Goal: Information Seeking & Learning: Learn about a topic

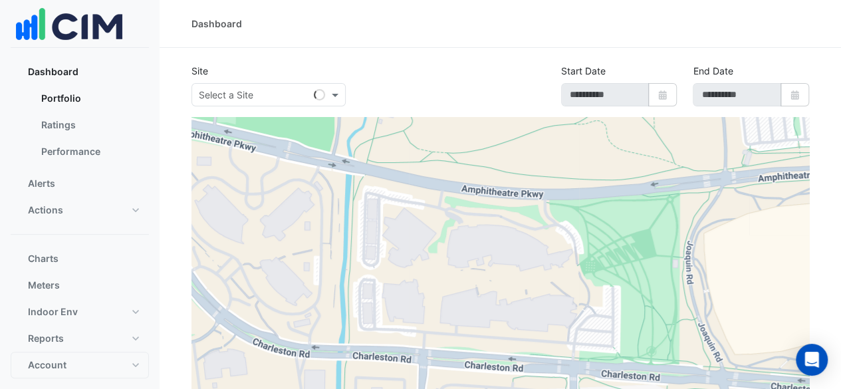
type input "**********"
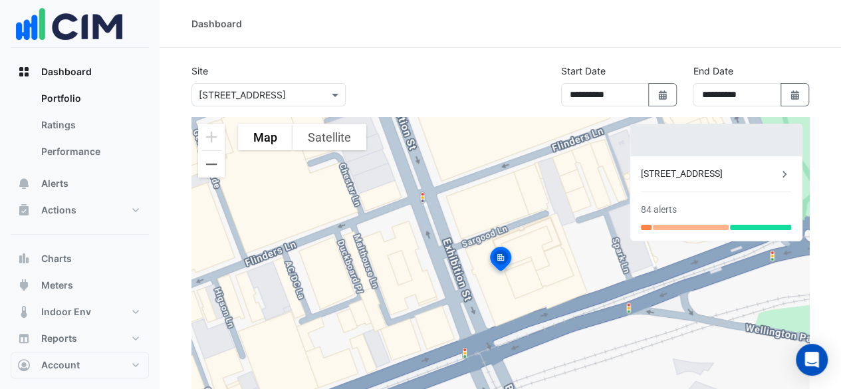
click at [739, 176] on div "[STREET_ADDRESS]" at bounding box center [709, 174] width 137 height 14
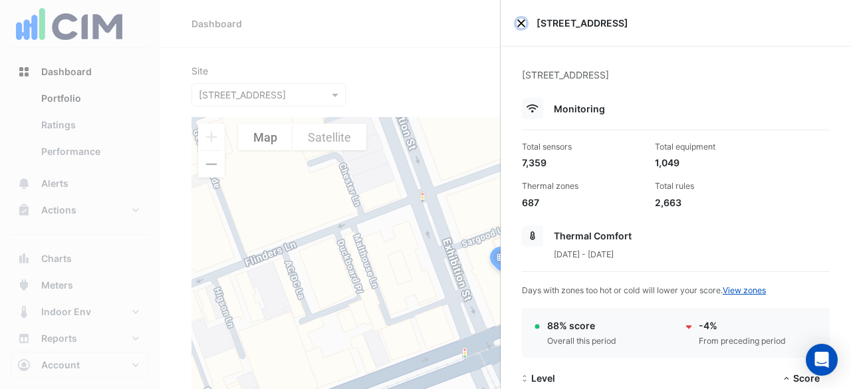
click at [518, 22] on button "Close" at bounding box center [520, 23] width 9 height 9
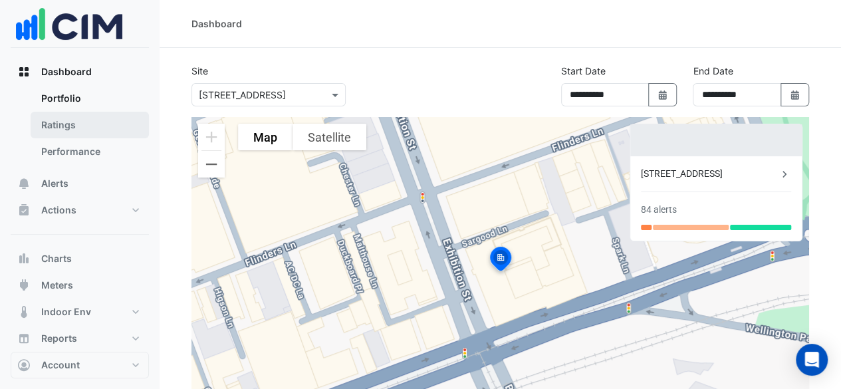
click at [77, 125] on link "Ratings" at bounding box center [90, 125] width 118 height 27
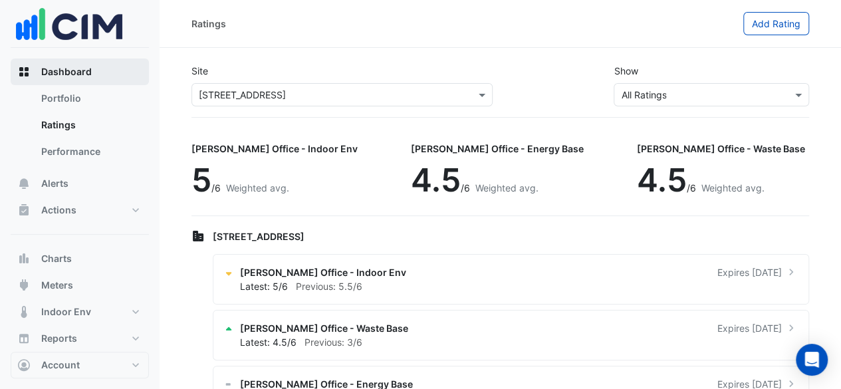
click at [65, 69] on span "Dashboard" at bounding box center [66, 71] width 51 height 13
click at [43, 60] on button "Dashboard" at bounding box center [80, 71] width 138 height 27
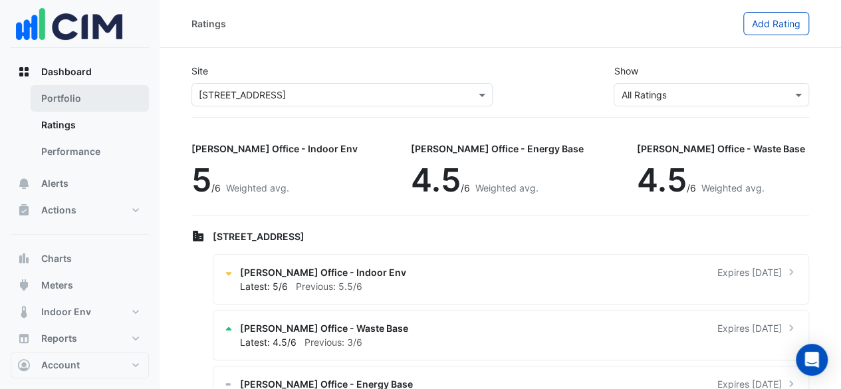
click at [77, 105] on link "Portfolio" at bounding box center [90, 98] width 118 height 27
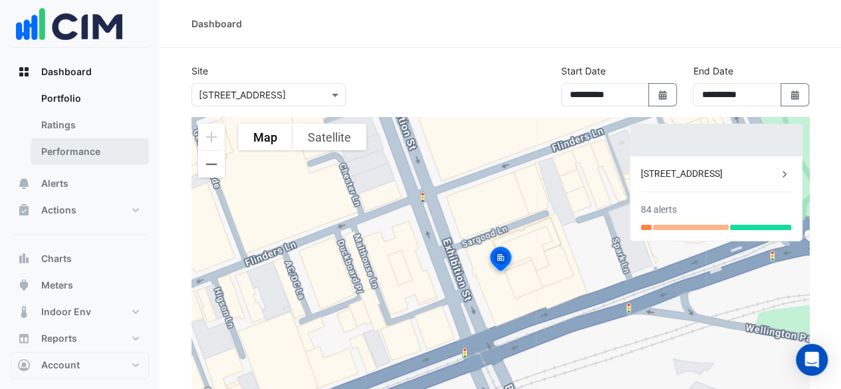
click at [70, 153] on link "Performance" at bounding box center [90, 151] width 118 height 27
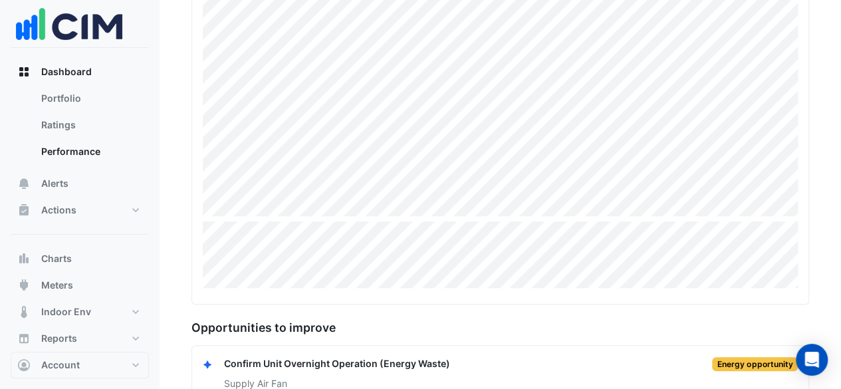
scroll to position [351, 0]
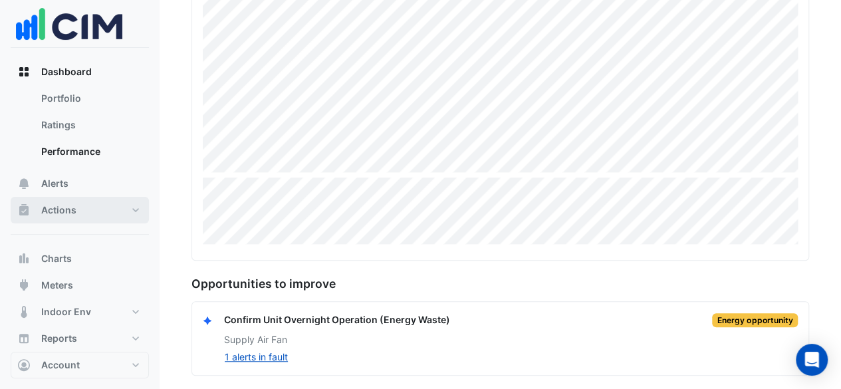
click at [132, 205] on button "Actions" at bounding box center [80, 210] width 138 height 27
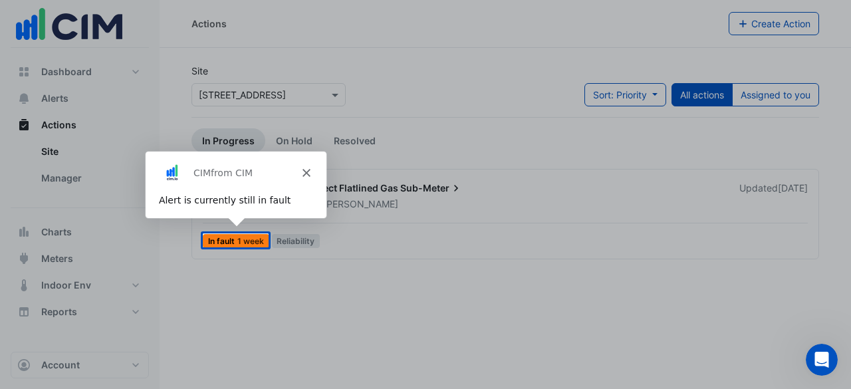
click at [304, 171] on polygon "Close" at bounding box center [305, 172] width 8 height 8
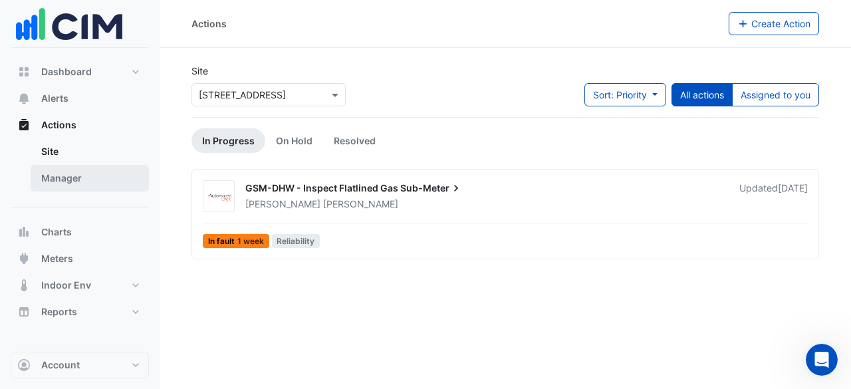
click at [73, 179] on link "Manager" at bounding box center [90, 178] width 118 height 27
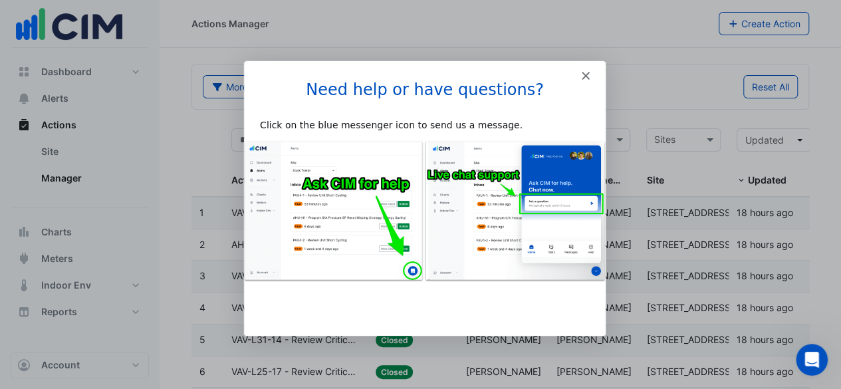
click at [588, 76] on div "Intercom messenger" at bounding box center [424, 69] width 362 height 19
click at [583, 76] on polygon "Close" at bounding box center [584, 75] width 8 height 8
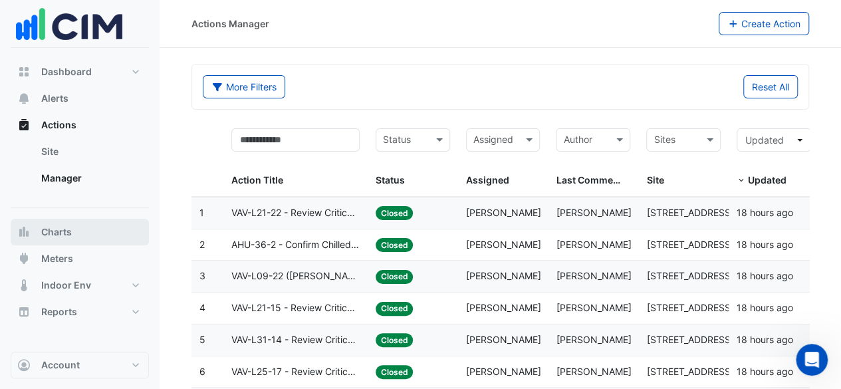
click at [70, 237] on span "Charts" at bounding box center [56, 231] width 31 height 13
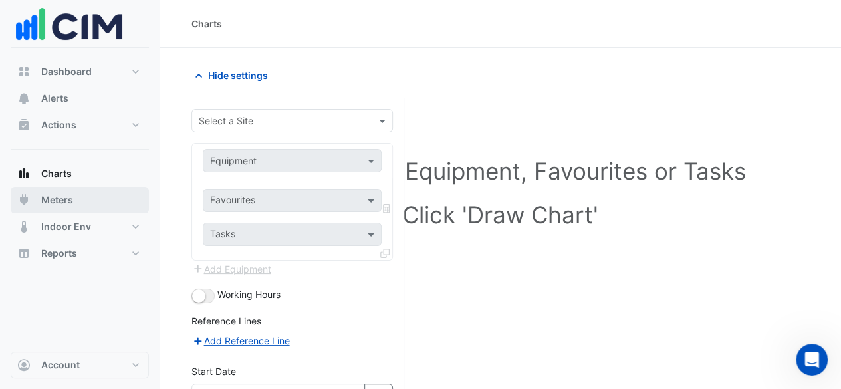
click at [66, 204] on span "Meters" at bounding box center [57, 199] width 32 height 13
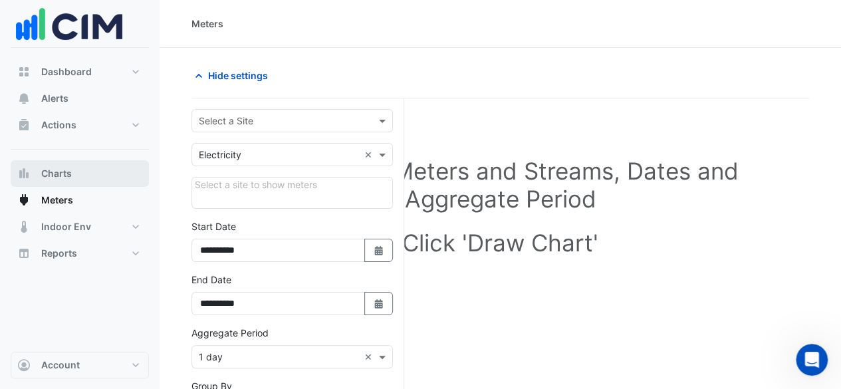
click at [66, 183] on button "Charts" at bounding box center [80, 173] width 138 height 27
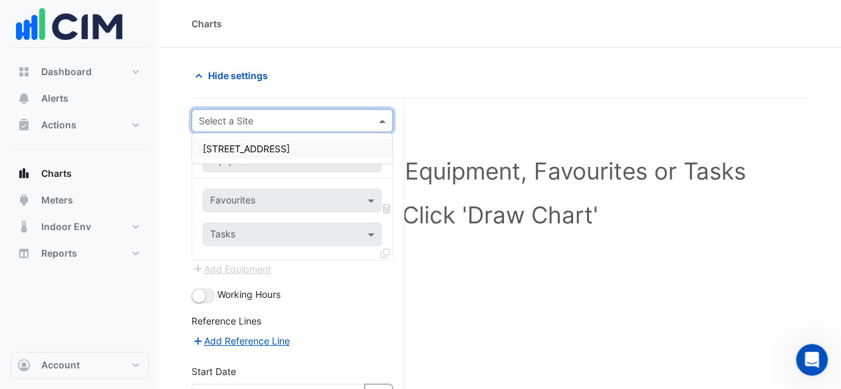
click at [282, 124] on input "text" at bounding box center [279, 121] width 160 height 14
click at [278, 149] on span "[STREET_ADDRESS]" at bounding box center [246, 148] width 87 height 11
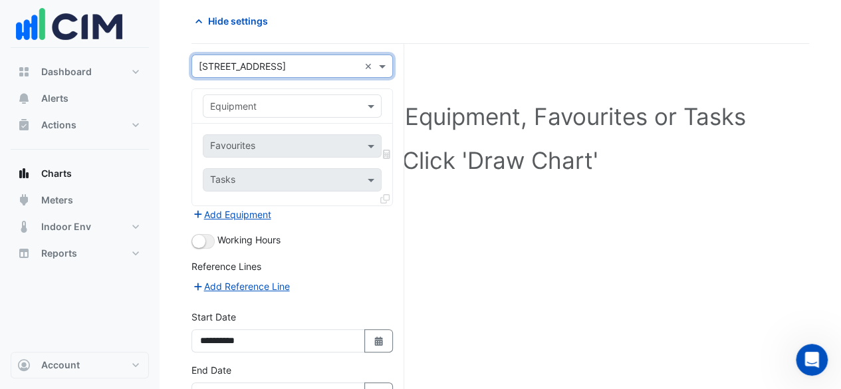
scroll to position [53, 0]
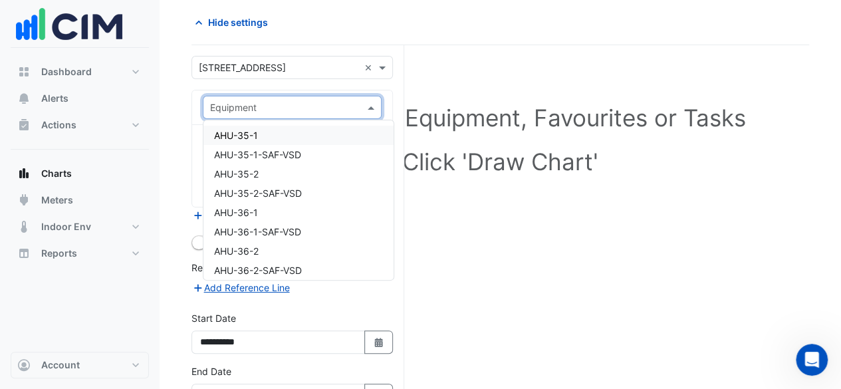
click at [379, 106] on span at bounding box center [372, 107] width 17 height 14
click at [326, 150] on div "AHU-35-1-SAF-VSD" at bounding box center [298, 154] width 190 height 19
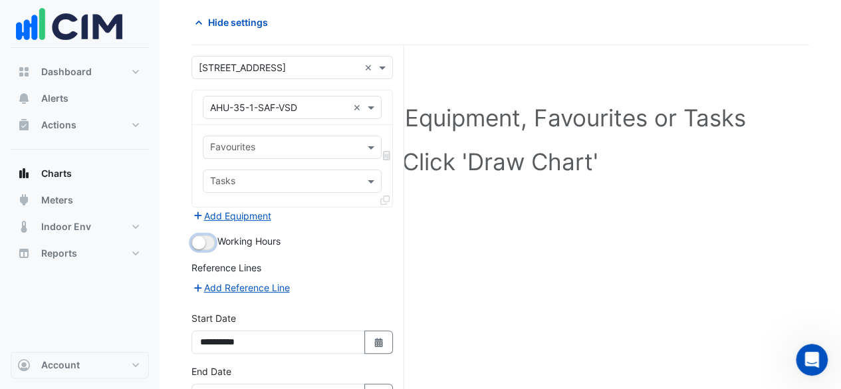
click at [201, 240] on small "button" at bounding box center [198, 242] width 13 height 13
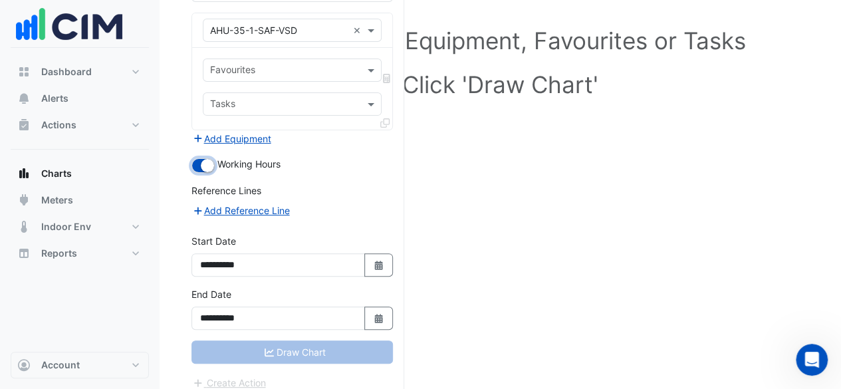
scroll to position [137, 0]
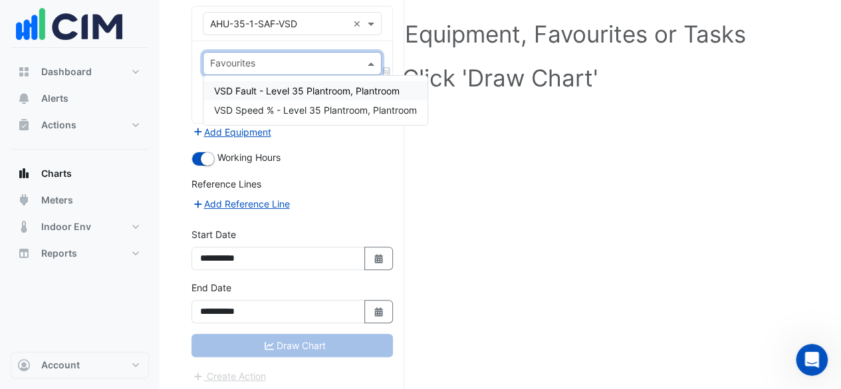
click at [363, 68] on div "Favourites" at bounding box center [292, 63] width 179 height 23
click at [338, 107] on span "VSD Speed % - Level 35 Plantroom, Plantroom" at bounding box center [315, 109] width 203 height 11
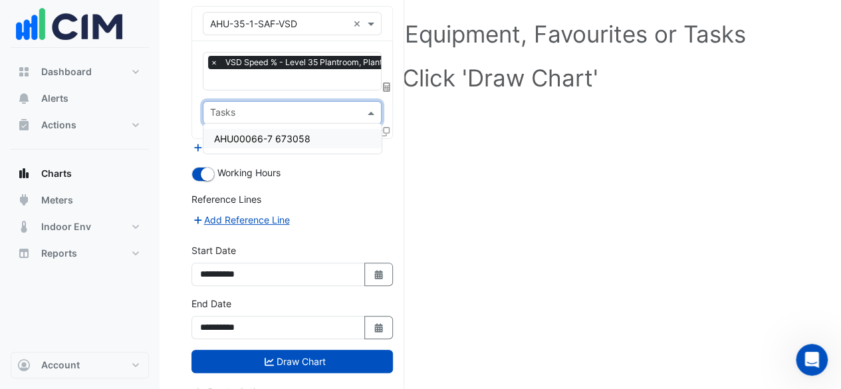
click at [375, 108] on span at bounding box center [372, 113] width 17 height 14
click at [346, 135] on div "AHU00066-7 673058" at bounding box center [292, 138] width 178 height 19
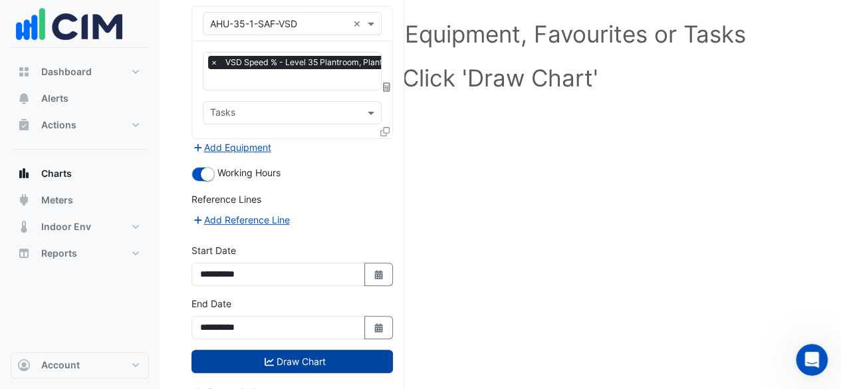
click at [287, 361] on button "Draw Chart" at bounding box center [291, 361] width 201 height 23
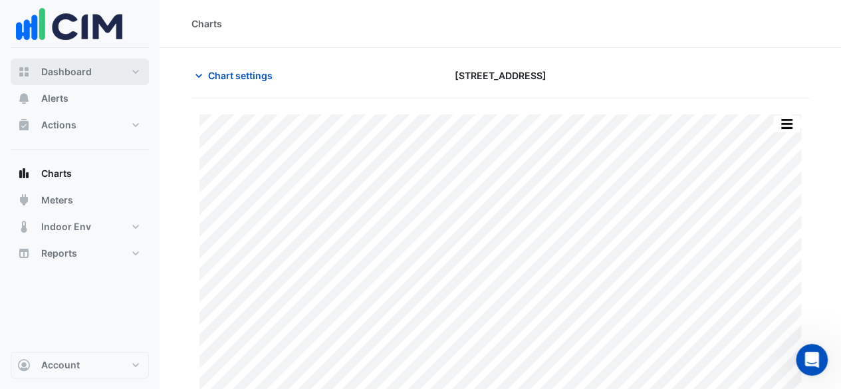
click at [86, 72] on span "Dashboard" at bounding box center [66, 71] width 51 height 13
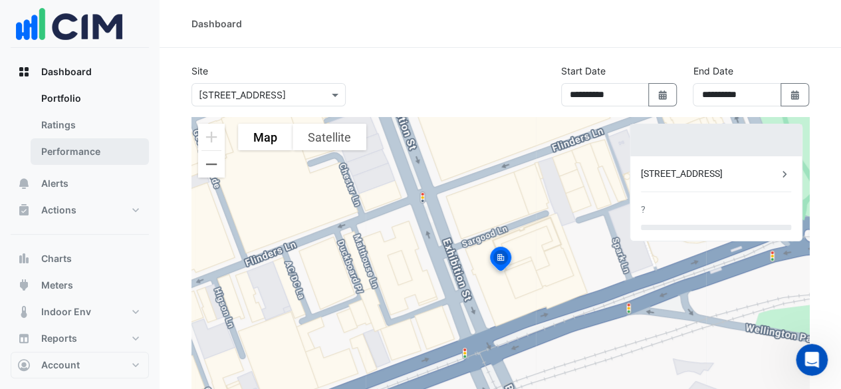
click at [62, 146] on link "Performance" at bounding box center [90, 151] width 118 height 27
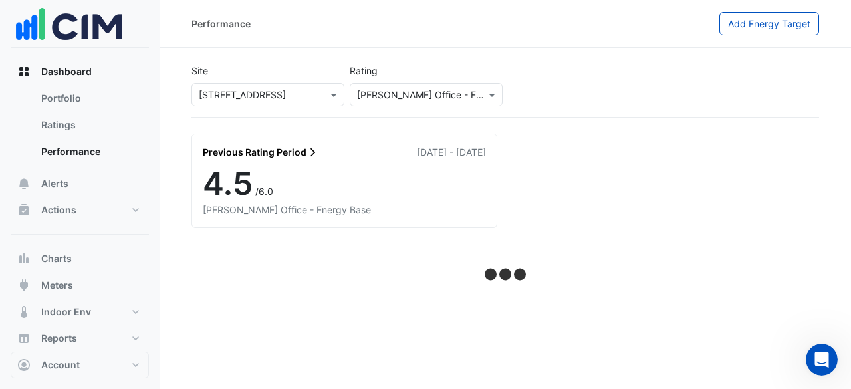
click at [291, 158] on link "Previous Rating Period" at bounding box center [261, 152] width 116 height 14
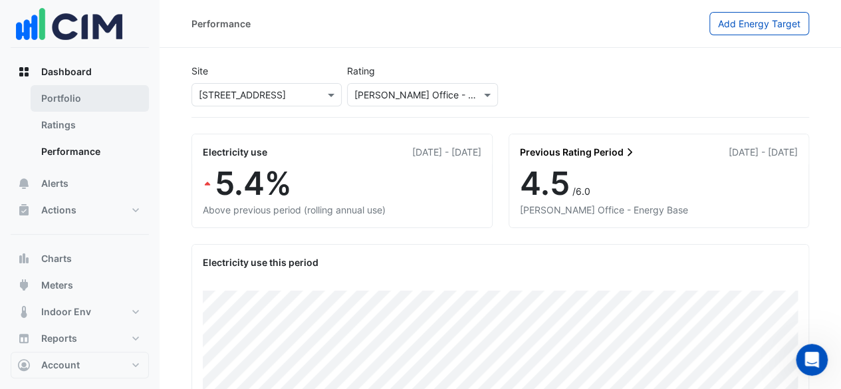
click at [61, 96] on link "Portfolio" at bounding box center [90, 98] width 118 height 27
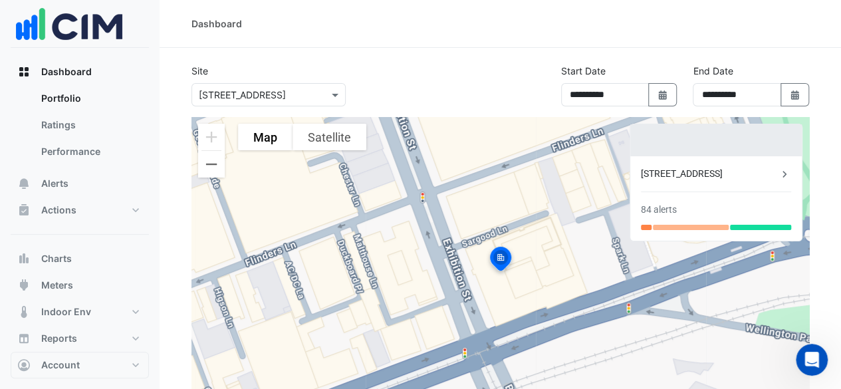
click at [716, 175] on div "[STREET_ADDRESS]" at bounding box center [709, 174] width 137 height 14
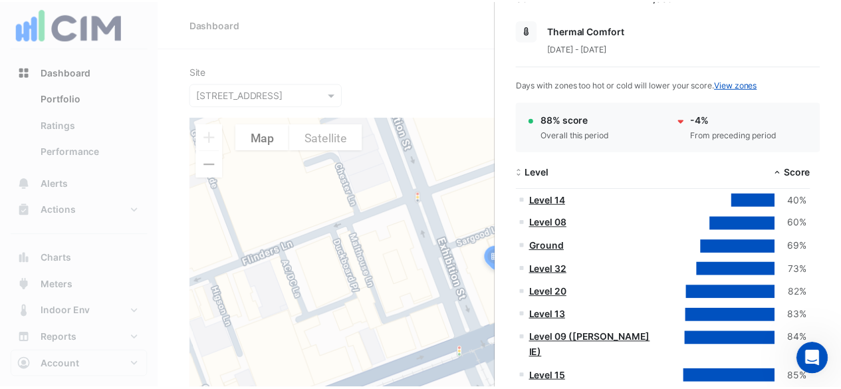
scroll to position [204, 0]
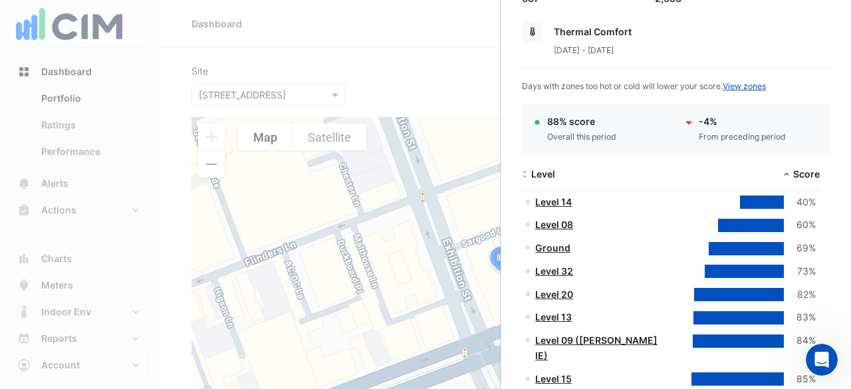
click at [552, 223] on link "Level 08" at bounding box center [554, 224] width 38 height 11
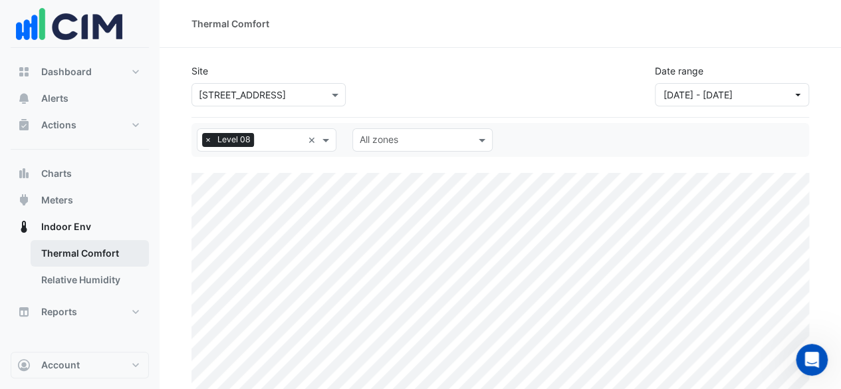
click at [88, 248] on link "Thermal Comfort" at bounding box center [90, 253] width 118 height 27
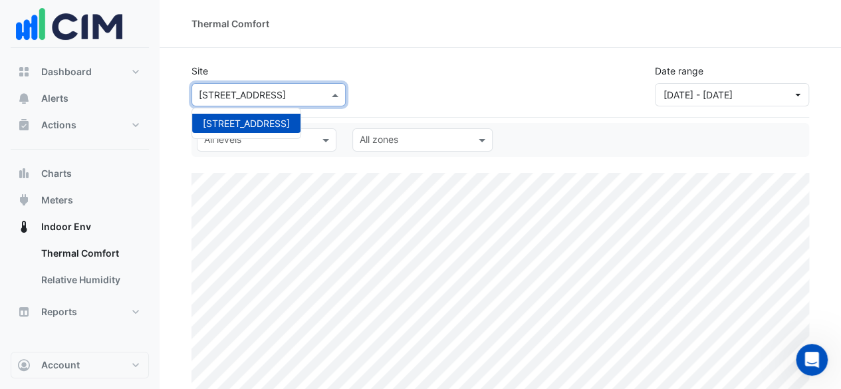
click at [249, 88] on input "text" at bounding box center [255, 95] width 113 height 14
click at [78, 179] on button "Charts" at bounding box center [80, 173] width 138 height 27
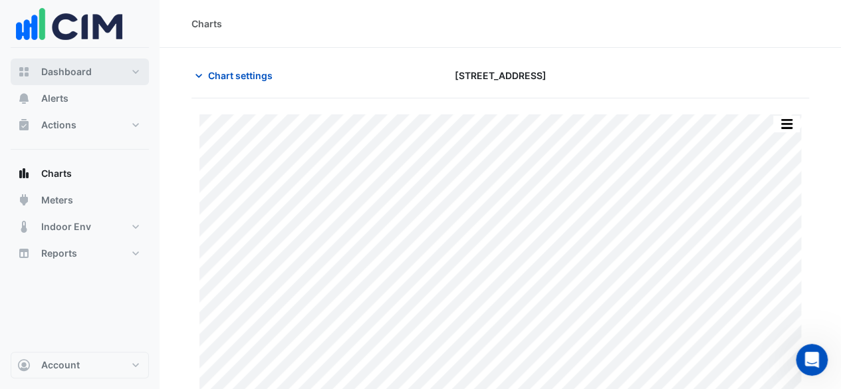
click at [84, 76] on span "Dashboard" at bounding box center [66, 71] width 51 height 13
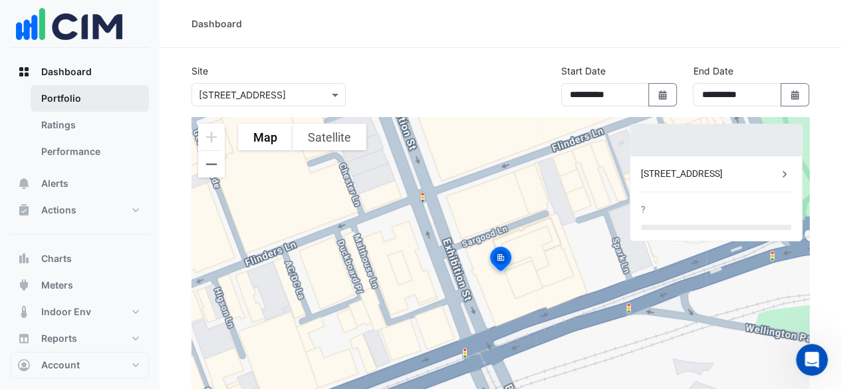
click at [82, 96] on link "Portfolio" at bounding box center [90, 98] width 118 height 27
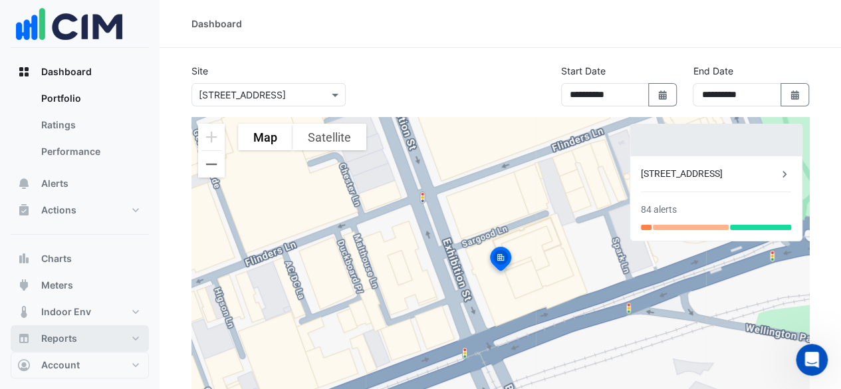
click at [81, 334] on button "Reports" at bounding box center [80, 338] width 138 height 27
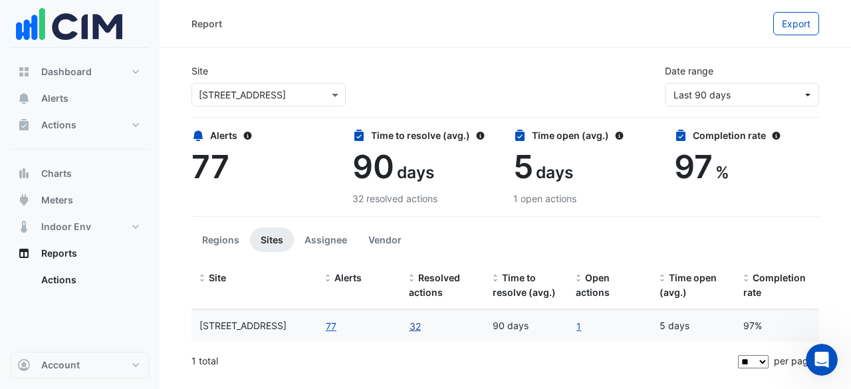
click at [417, 328] on link "32" at bounding box center [415, 325] width 13 height 15
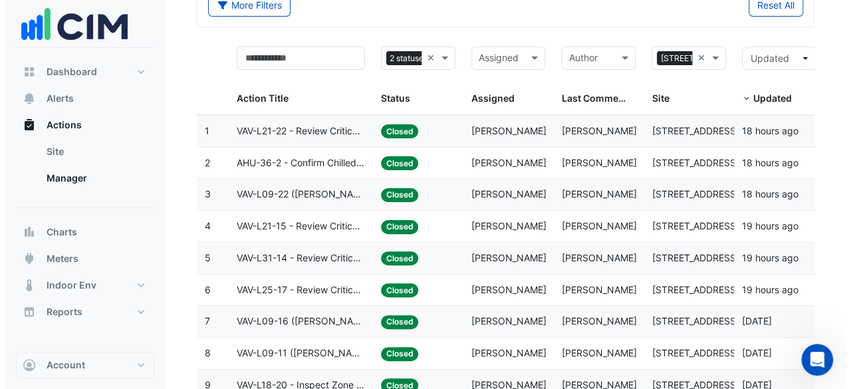
scroll to position [84, 0]
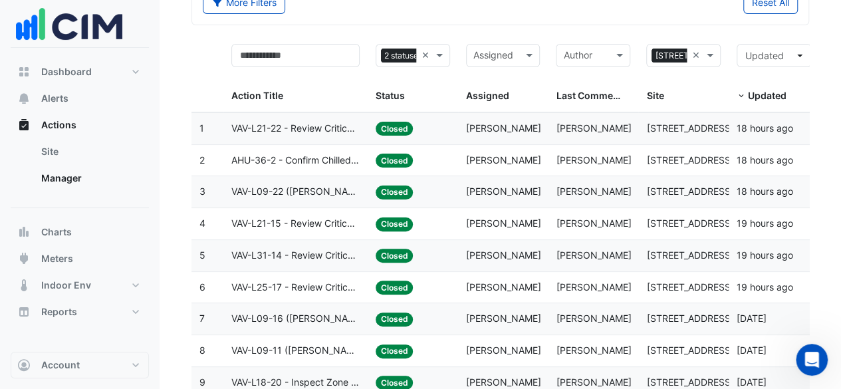
click at [300, 193] on span "VAV-L09-22 (NABERS IE) - Review Critical Sensor Outside Range" at bounding box center [295, 191] width 128 height 15
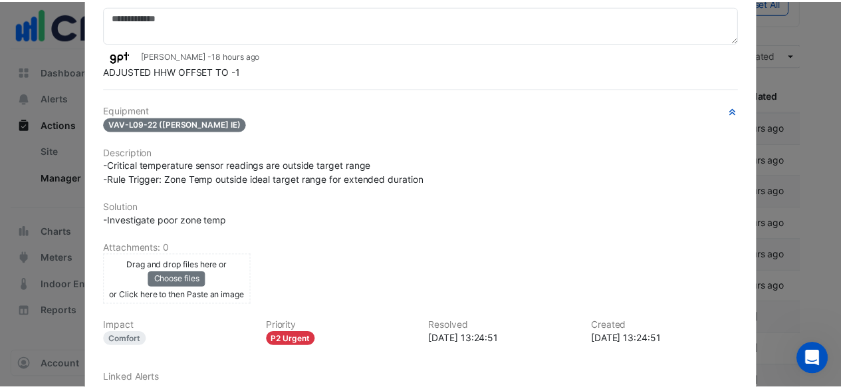
scroll to position [0, 0]
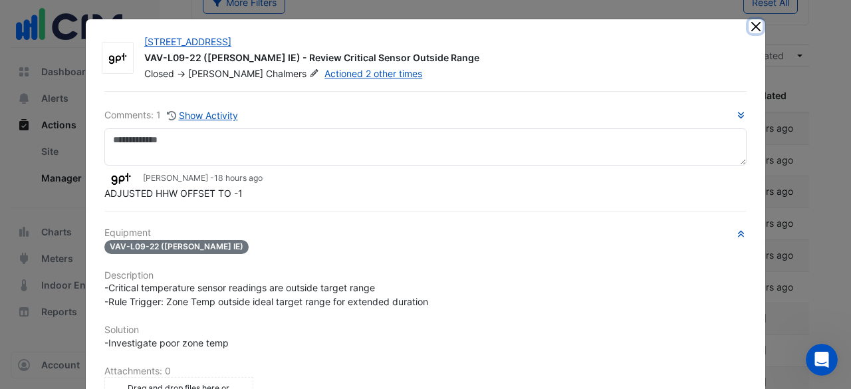
click at [748, 23] on button "Close" at bounding box center [755, 26] width 14 height 14
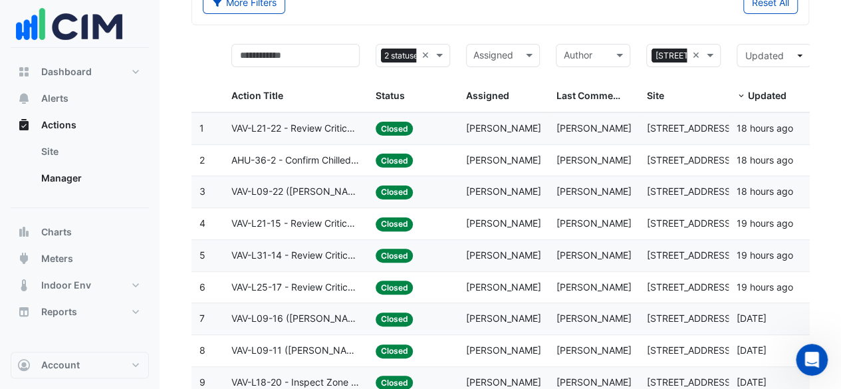
click at [300, 353] on span "VAV-L09-11 (NABERS IE) - Review Critical Sensor Outside Range" at bounding box center [295, 350] width 128 height 15
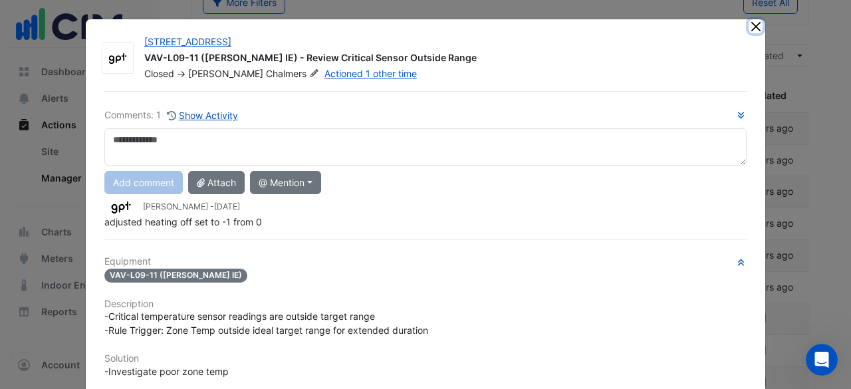
click at [748, 22] on button "Close" at bounding box center [755, 26] width 14 height 14
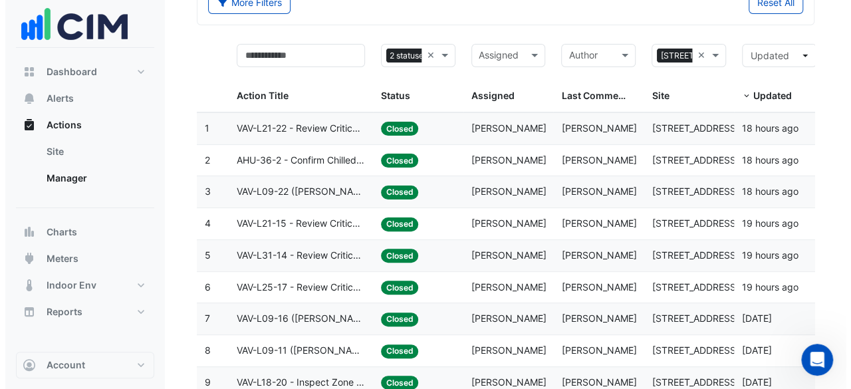
scroll to position [158, 0]
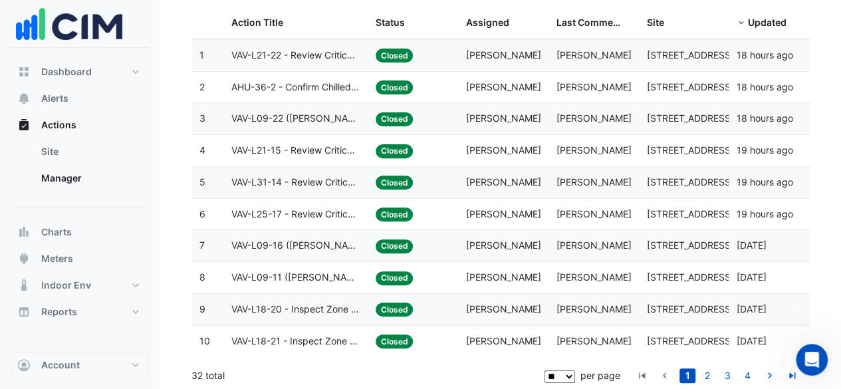
click at [298, 314] on datatable-body-cell "Action Title: VAV-L18-20 - Inspect Zone Temp Broken Sensor" at bounding box center [295, 309] width 144 height 31
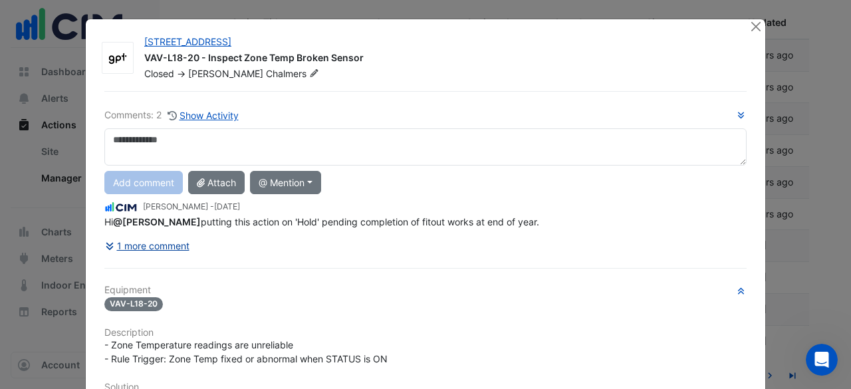
click at [157, 245] on div "Comments: 2 Show Activity Add comment Attach @ Mention AG Coombs Jamie Park Jar…" at bounding box center [425, 382] width 658 height 582
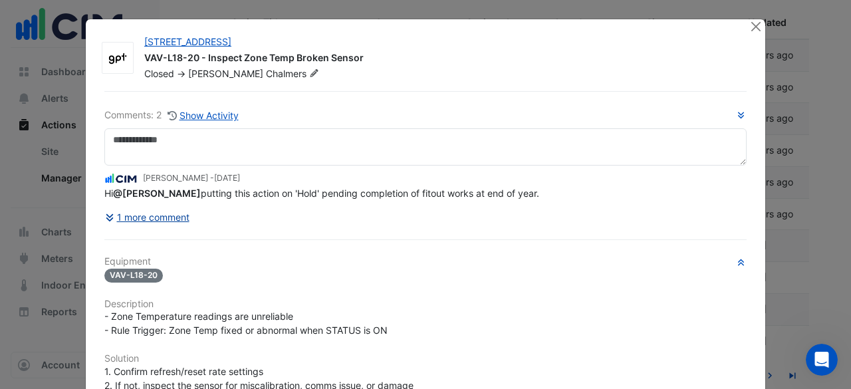
click at [149, 209] on button "1 more comment" at bounding box center [147, 216] width 86 height 23
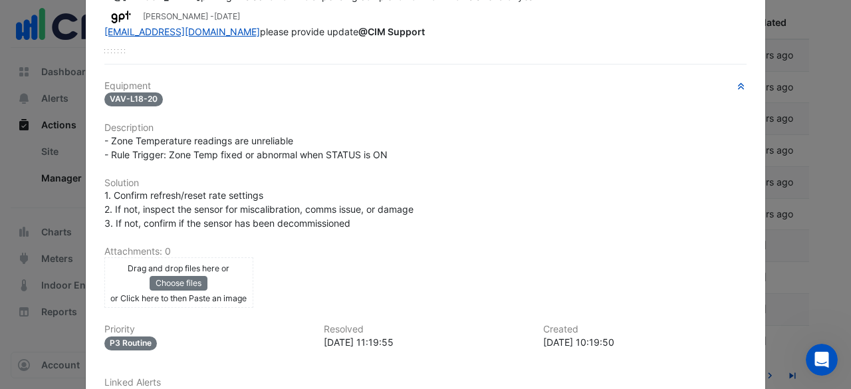
scroll to position [195, 0]
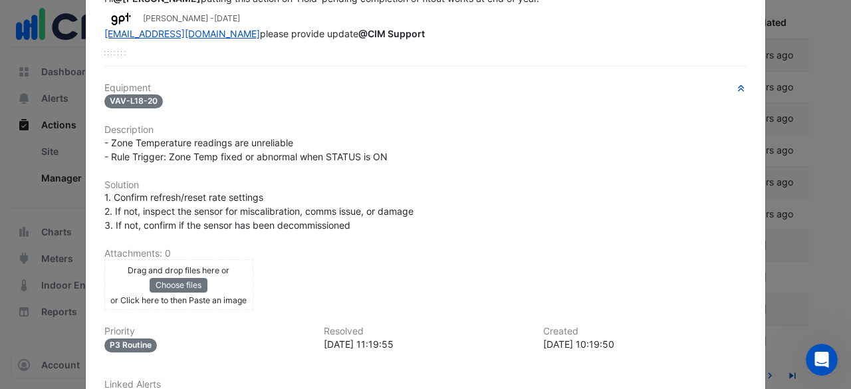
click at [792, 260] on ngb-modal-window "8 Exhibition Street VAV-L18-20 - Inspect Zone Temp Broken Sensor Closed -> Neil…" at bounding box center [425, 194] width 851 height 389
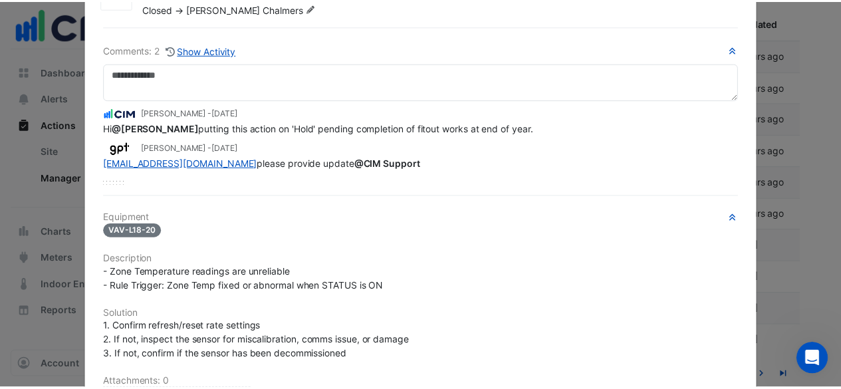
scroll to position [0, 0]
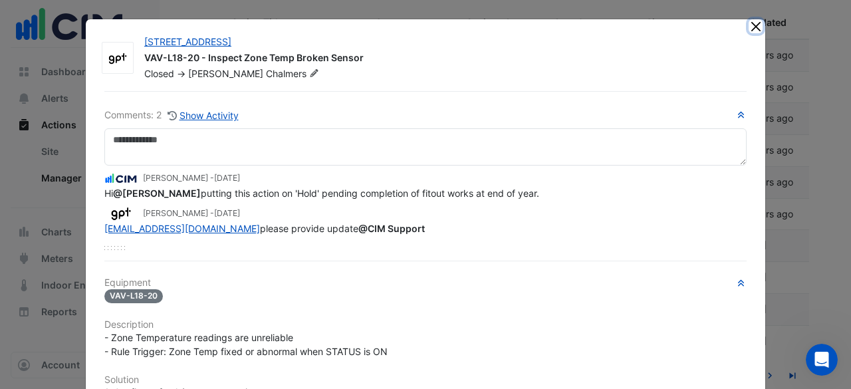
click at [748, 27] on button "Close" at bounding box center [755, 26] width 14 height 14
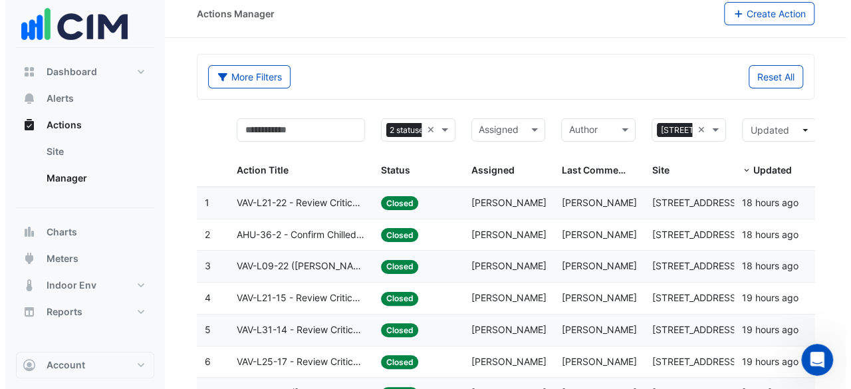
scroll to position [9, 0]
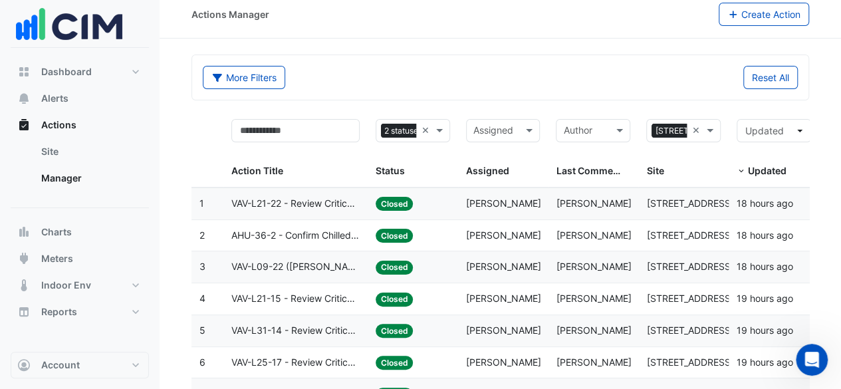
click at [449, 231] on div "Status: Closed" at bounding box center [412, 235] width 74 height 15
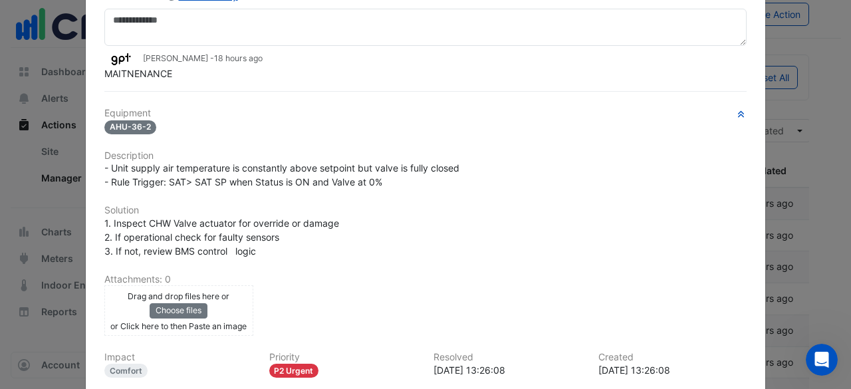
scroll to position [114, 0]
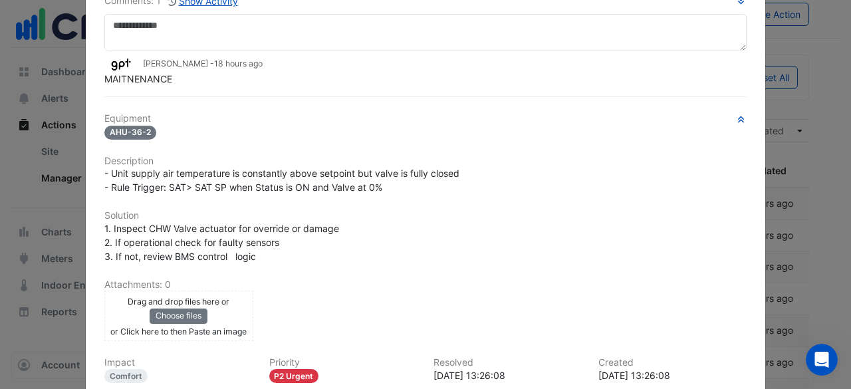
click at [795, 115] on ngb-modal-window "8 Exhibition Street AHU-36-2 - Confirm Chilled Water Valve Override Closed Clos…" at bounding box center [425, 194] width 851 height 389
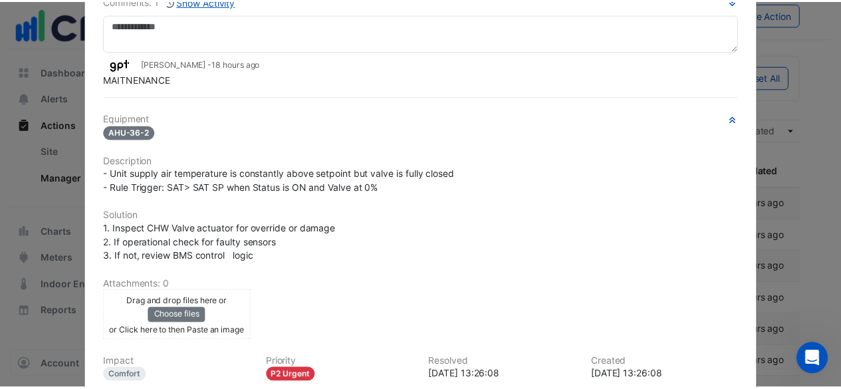
scroll to position [0, 0]
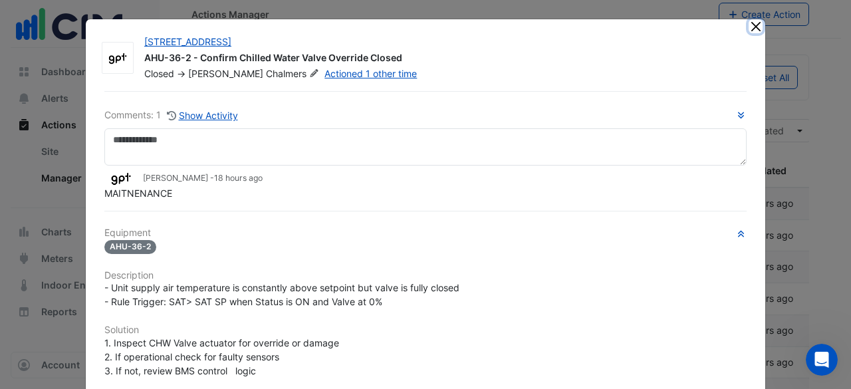
click at [755, 27] on button "Close" at bounding box center [755, 26] width 14 height 14
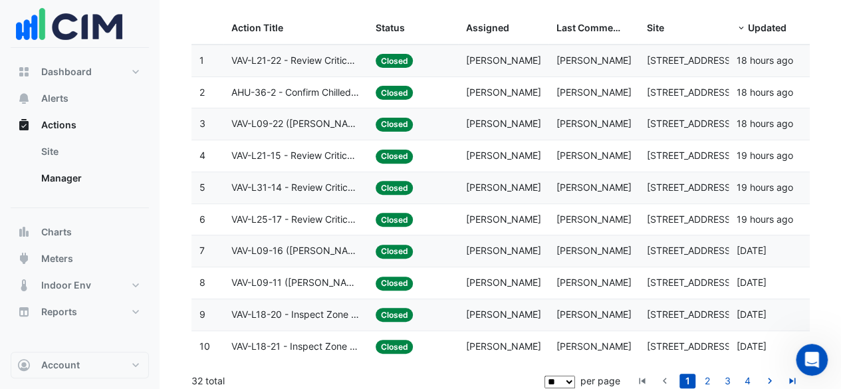
scroll to position [158, 0]
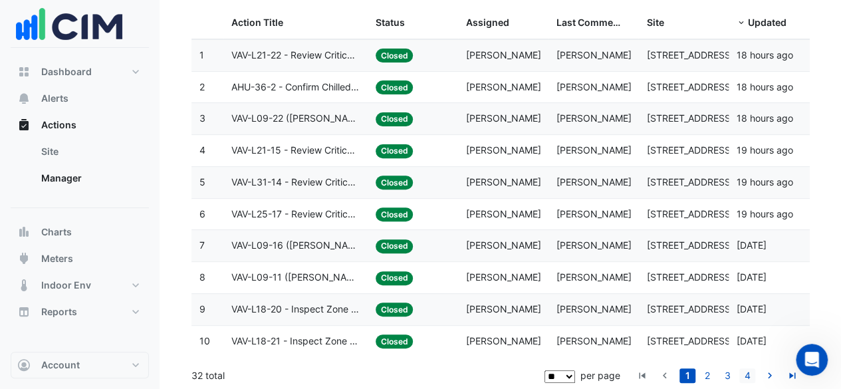
click at [739, 370] on link "4" at bounding box center [747, 375] width 16 height 15
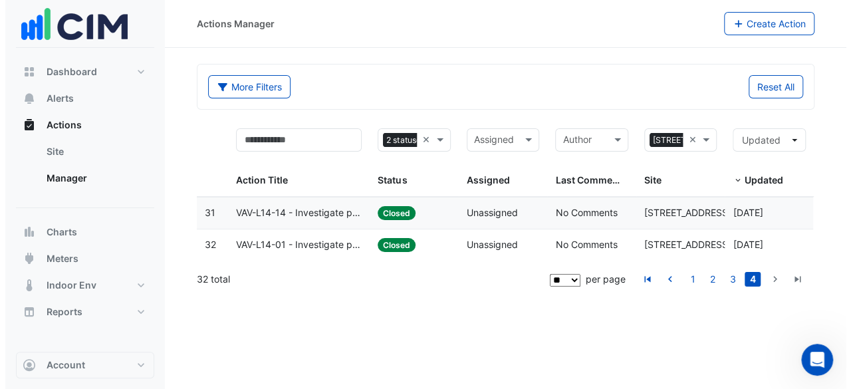
scroll to position [0, 0]
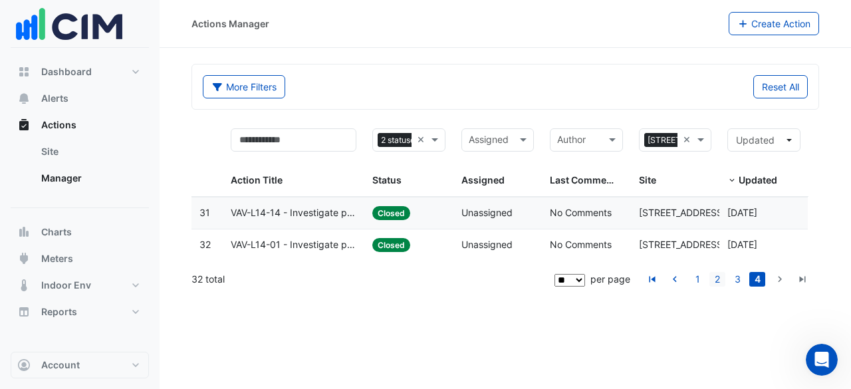
click at [715, 278] on link "2" at bounding box center [717, 279] width 16 height 15
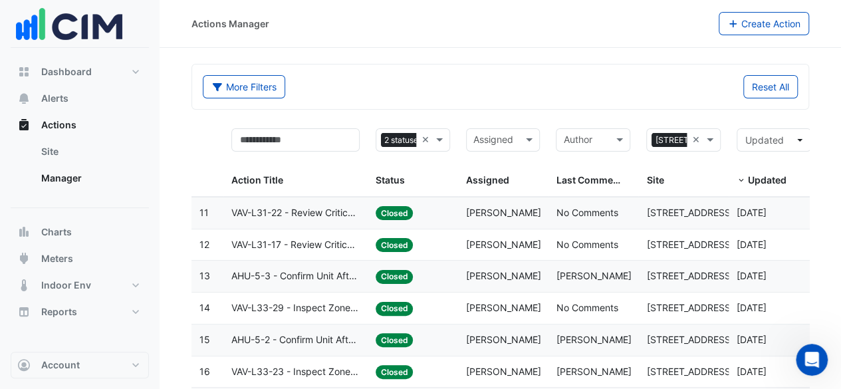
click at [524, 261] on datatable-body-cell "Assigned: Tony Haines" at bounding box center [503, 276] width 90 height 31
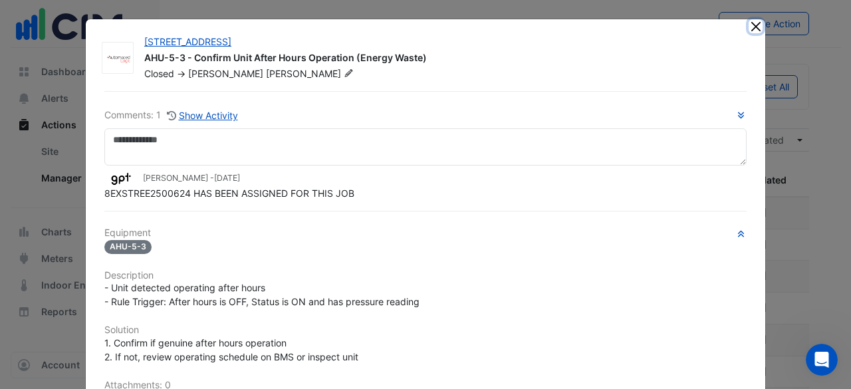
click at [751, 29] on button "Close" at bounding box center [755, 26] width 14 height 14
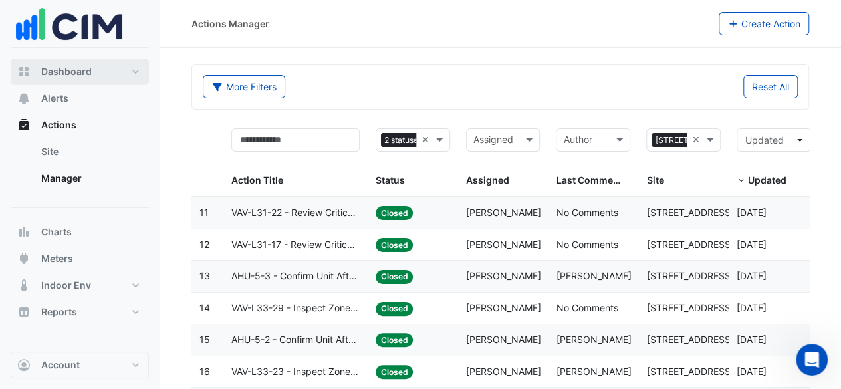
click at [70, 78] on button "Dashboard" at bounding box center [80, 71] width 138 height 27
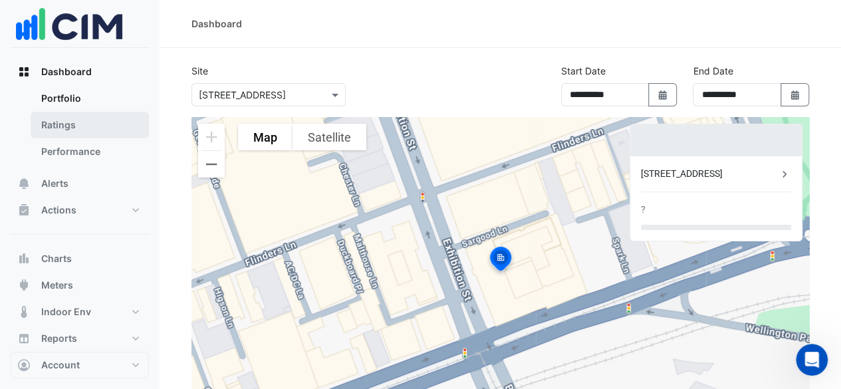
click at [84, 129] on link "Ratings" at bounding box center [90, 125] width 118 height 27
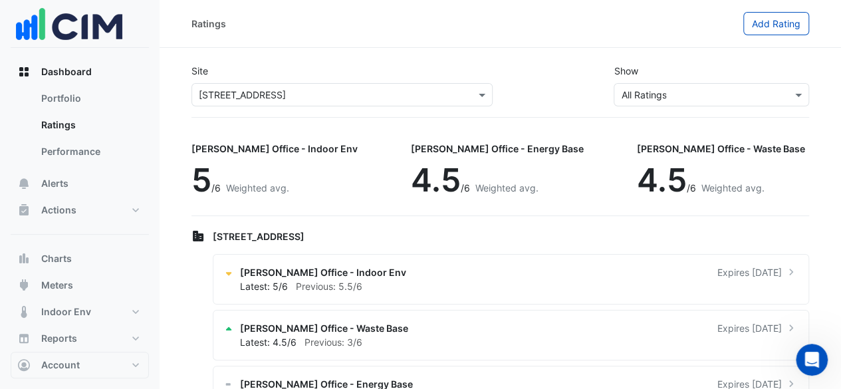
click at [368, 153] on div "NABERS Office - Indoor Env 5 /6 Weighted avg. NABERS Office - Energy Base 4.5 /…" at bounding box center [499, 175] width 617 height 82
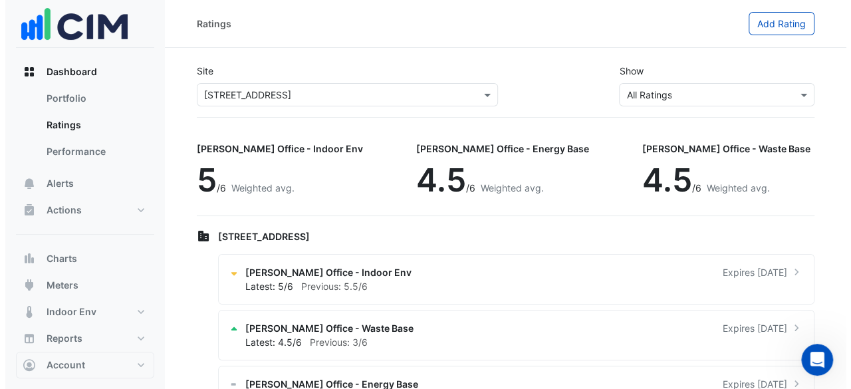
scroll to position [99, 0]
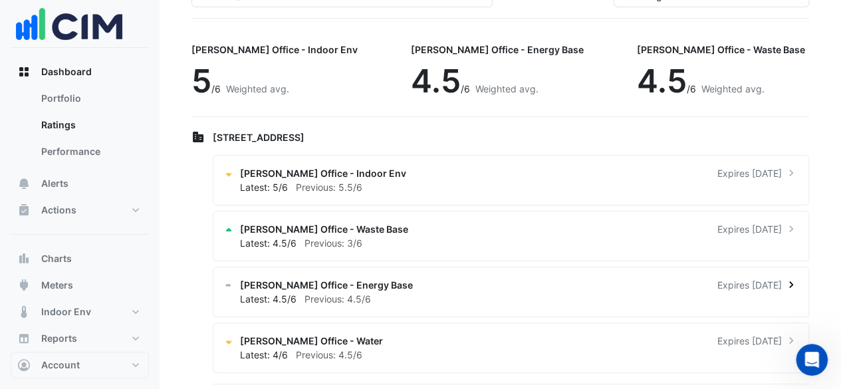
click at [593, 281] on div "NABERS Office - Energy Base Expires in 2 months" at bounding box center [519, 285] width 558 height 14
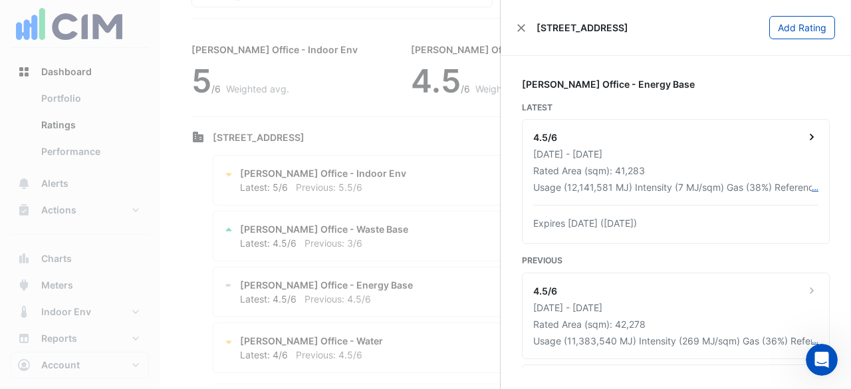
click at [806, 130] on icon at bounding box center [811, 136] width 13 height 13
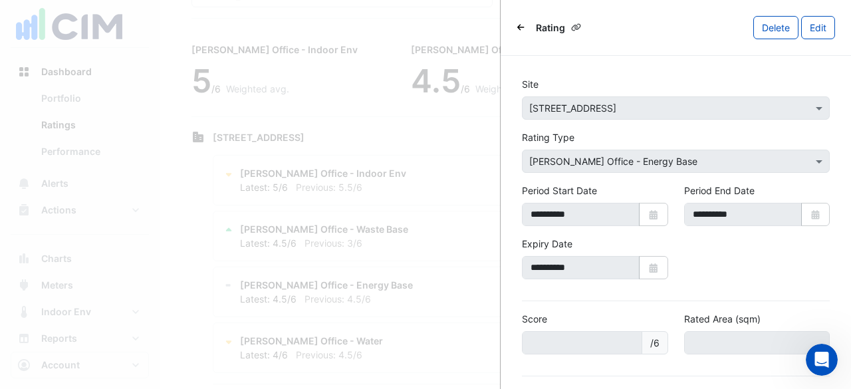
click at [517, 28] on icon "Back" at bounding box center [520, 27] width 7 height 6
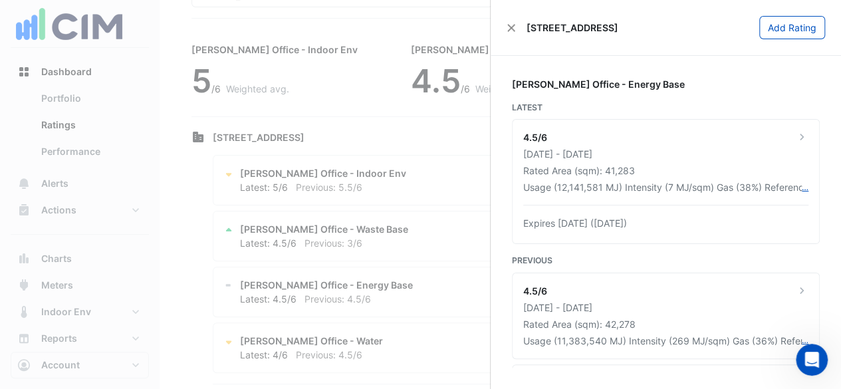
click at [517, 28] on div "[STREET_ADDRESS]" at bounding box center [562, 28] width 112 height 14
click at [509, 33] on div "[STREET_ADDRESS]" at bounding box center [562, 28] width 112 height 14
click at [509, 31] on button "Close" at bounding box center [510, 27] width 9 height 9
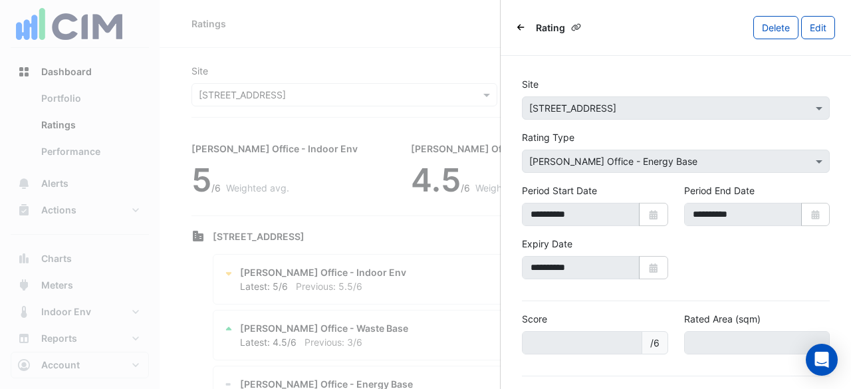
click at [520, 33] on button "Back" at bounding box center [520, 27] width 9 height 13
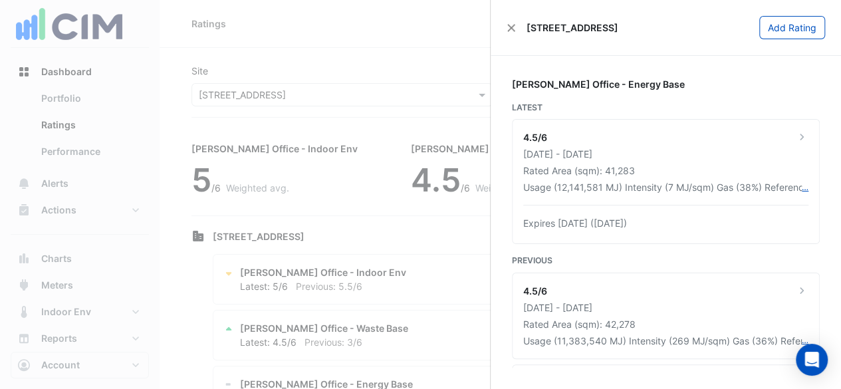
click at [516, 27] on div "[STREET_ADDRESS]" at bounding box center [562, 28] width 112 height 14
click at [514, 27] on button "Close" at bounding box center [510, 27] width 9 height 9
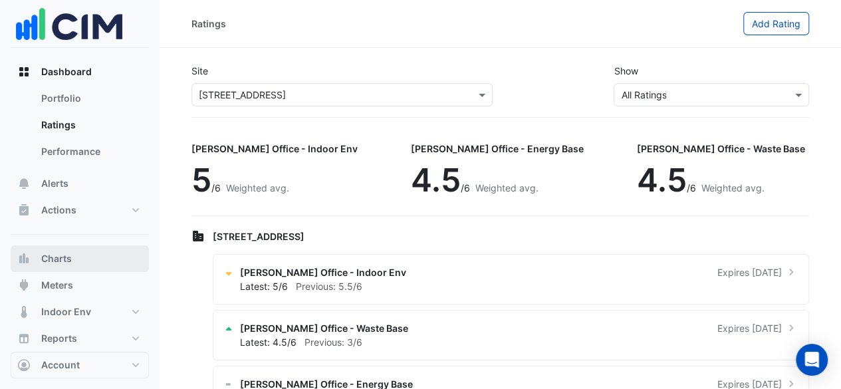
click at [80, 260] on button "Charts" at bounding box center [80, 258] width 138 height 27
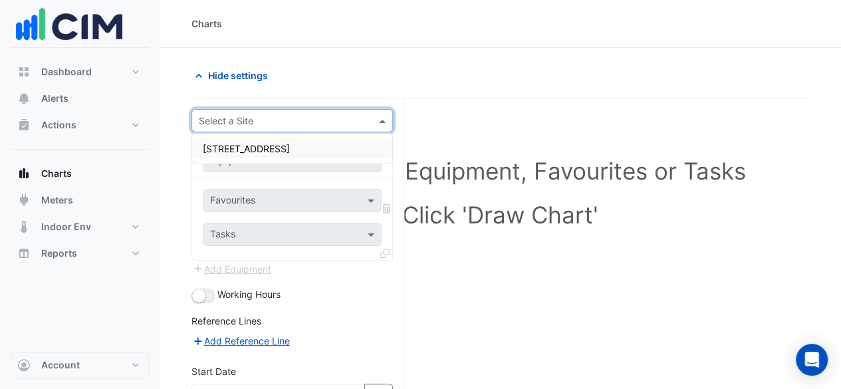
click at [303, 117] on input "text" at bounding box center [279, 121] width 160 height 14
click at [302, 145] on div "8 Exhibition Street" at bounding box center [292, 148] width 200 height 19
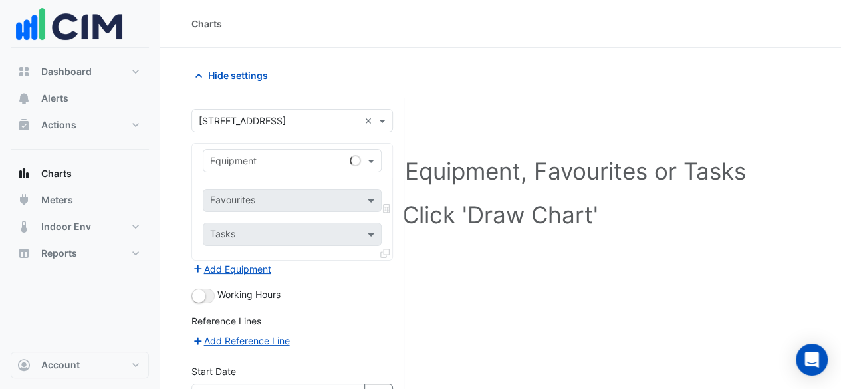
click at [302, 145] on div "Equipment" at bounding box center [292, 161] width 200 height 35
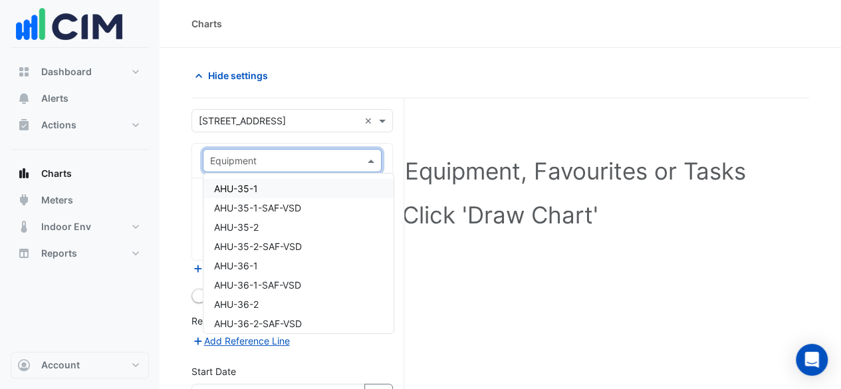
click at [313, 160] on input "text" at bounding box center [279, 161] width 138 height 14
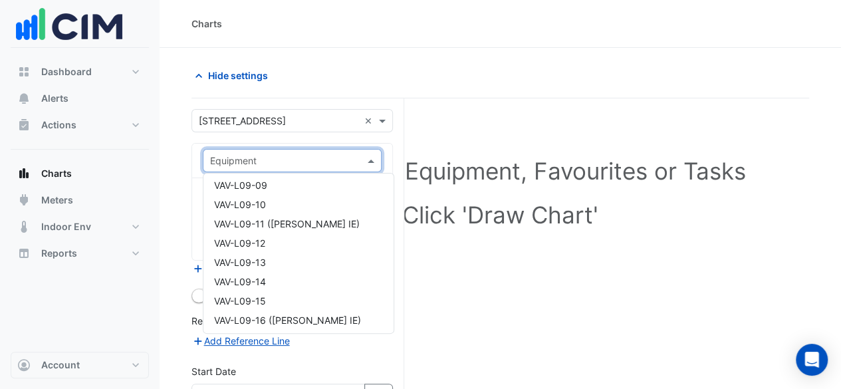
scroll to position [6974, 0]
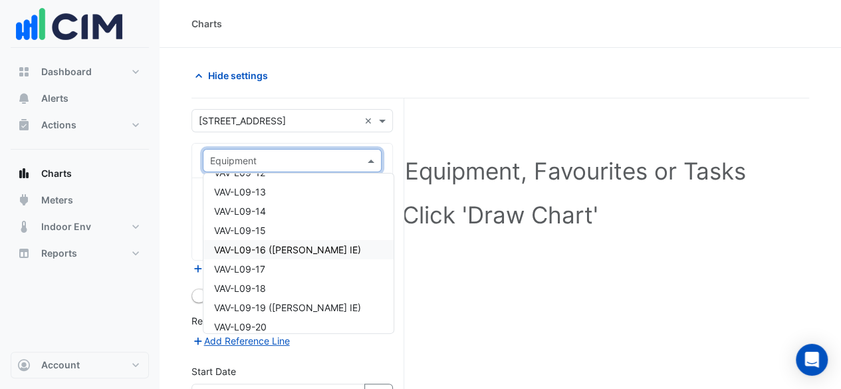
click at [347, 255] on div "VAV-L09-16 (NABERS IE)" at bounding box center [298, 249] width 190 height 19
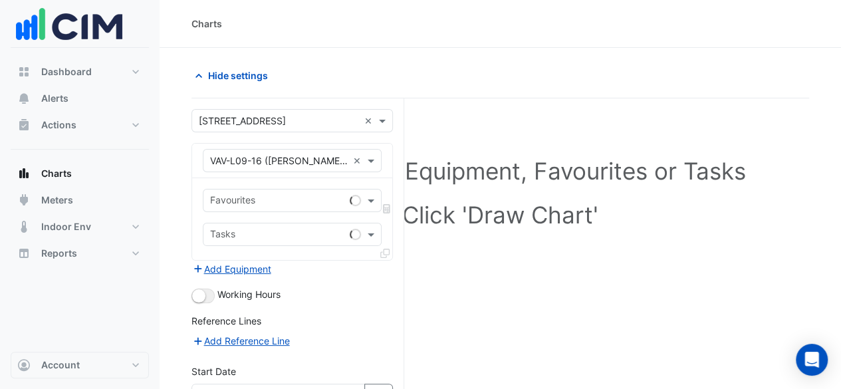
click at [347, 255] on div "Favourites Tasks" at bounding box center [292, 219] width 200 height 82
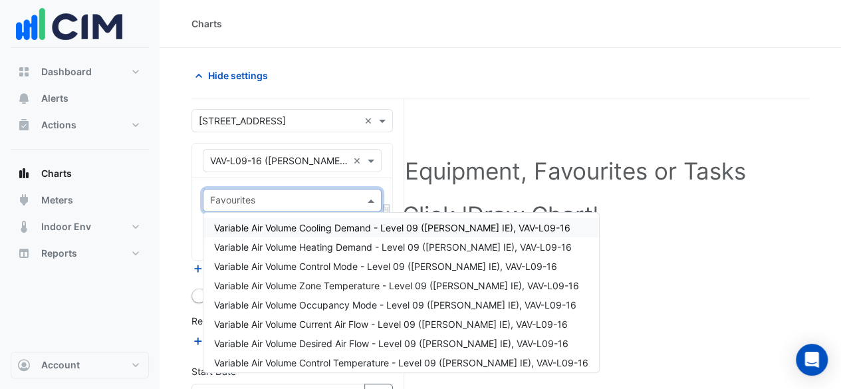
click at [330, 196] on input "text" at bounding box center [284, 202] width 149 height 14
click at [340, 229] on span "Variable Air Volume Cooling Demand - Level 09 (NABERS IE), VAV-L09-16" at bounding box center [392, 227] width 356 height 11
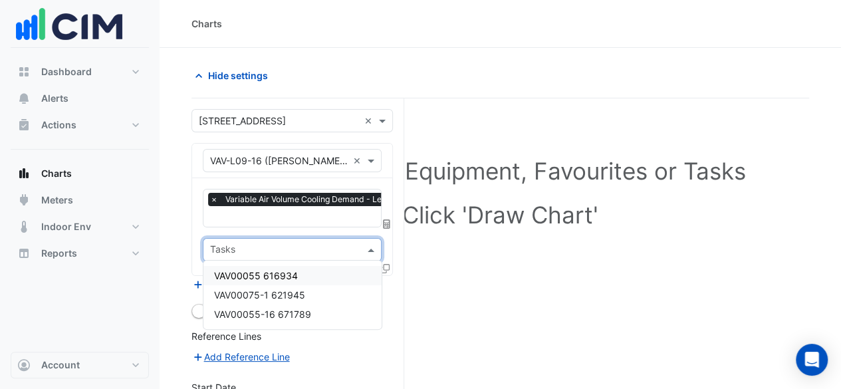
click at [339, 248] on input "text" at bounding box center [284, 251] width 149 height 14
click at [458, 304] on div "Select a Site, Equipment, Favourites or Tasks Click 'Draw Chart'" at bounding box center [499, 322] width 617 height 448
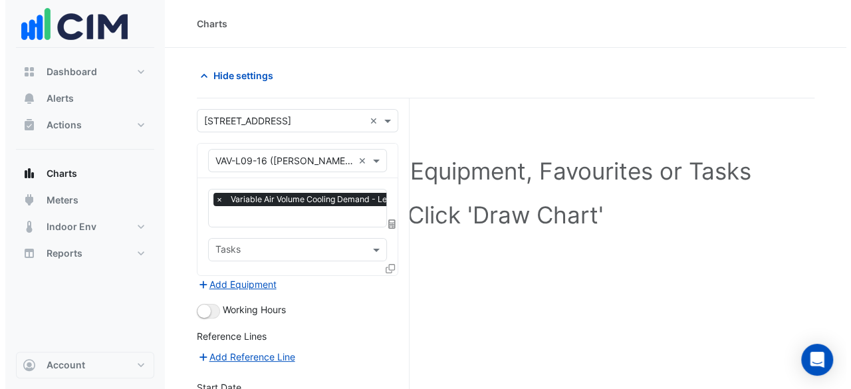
scroll to position [150, 0]
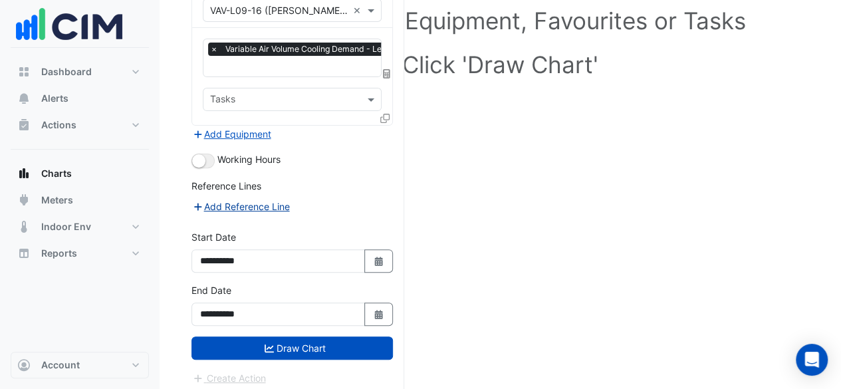
click at [242, 201] on button "Add Reference Line" at bounding box center [240, 206] width 99 height 15
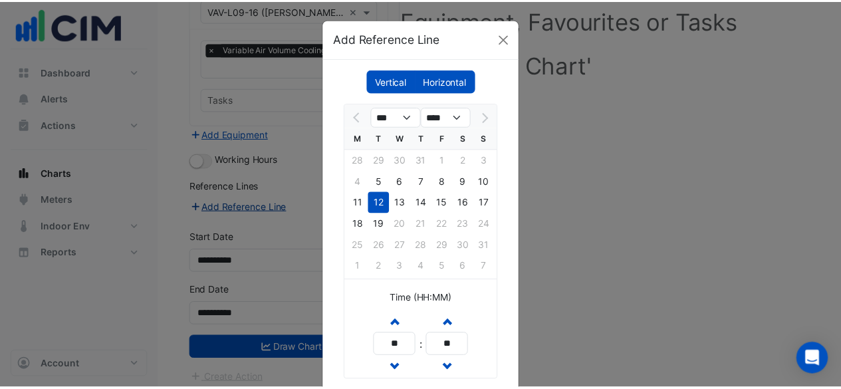
scroll to position [96, 0]
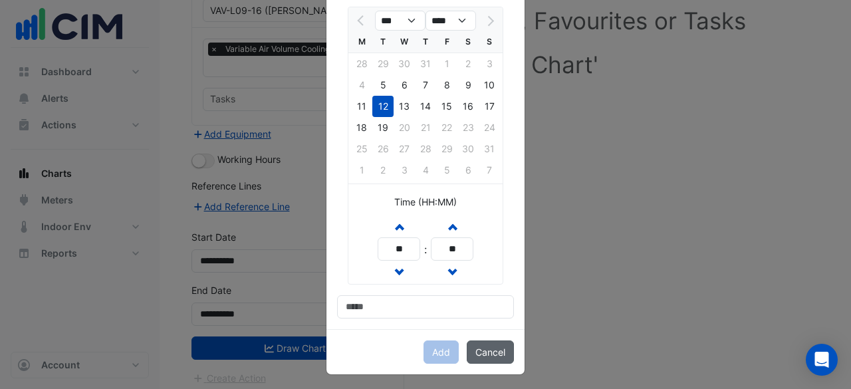
click at [480, 353] on button "Cancel" at bounding box center [490, 351] width 47 height 23
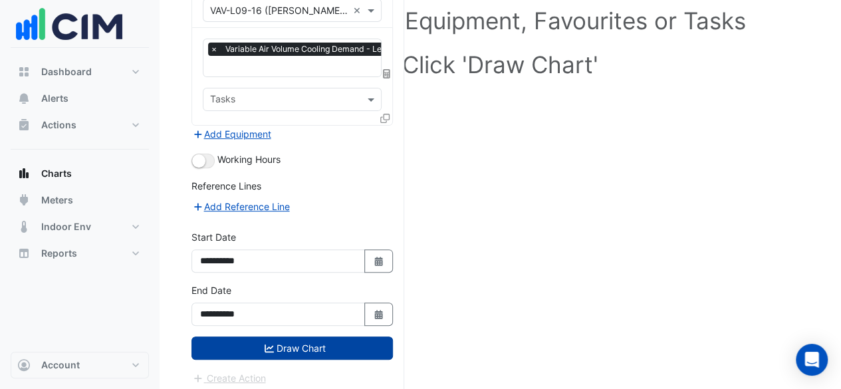
click at [314, 346] on button "Draw Chart" at bounding box center [291, 347] width 201 height 23
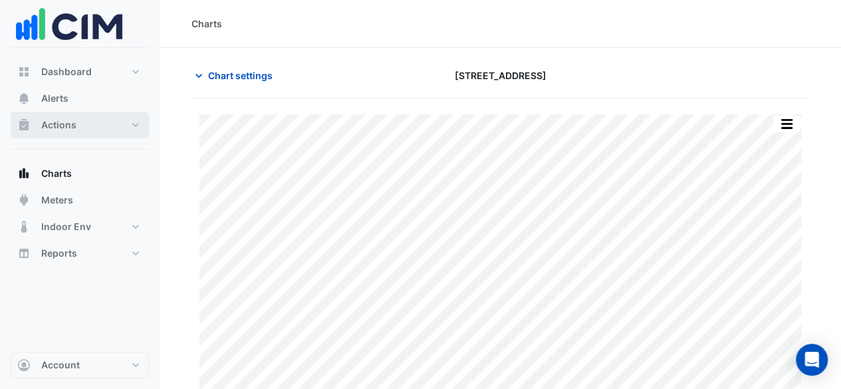
scroll to position [1, 0]
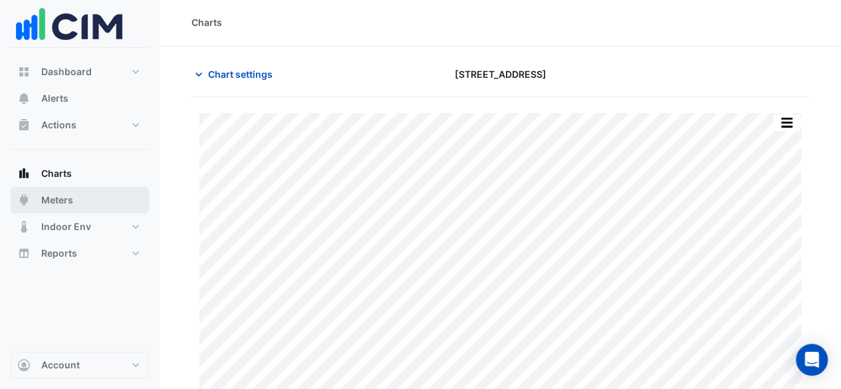
click at [68, 195] on span "Meters" at bounding box center [57, 199] width 32 height 13
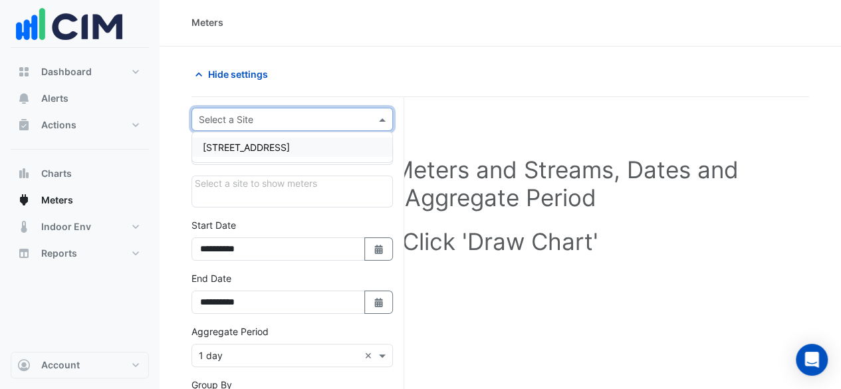
click at [298, 115] on input "text" at bounding box center [279, 120] width 160 height 14
click at [296, 142] on div "[STREET_ADDRESS]" at bounding box center [292, 147] width 200 height 19
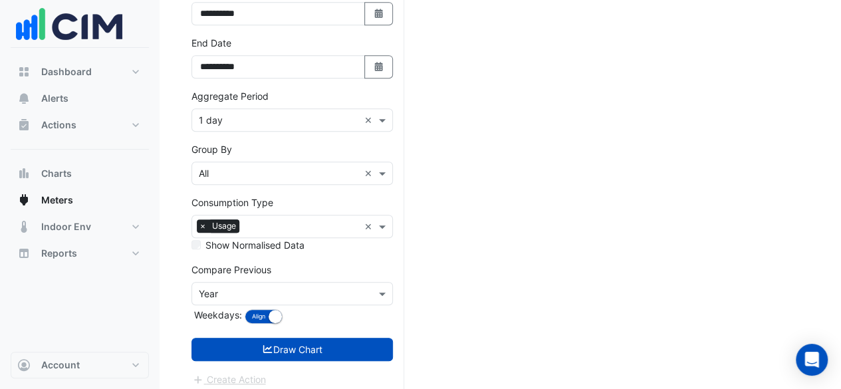
scroll to position [336, 0]
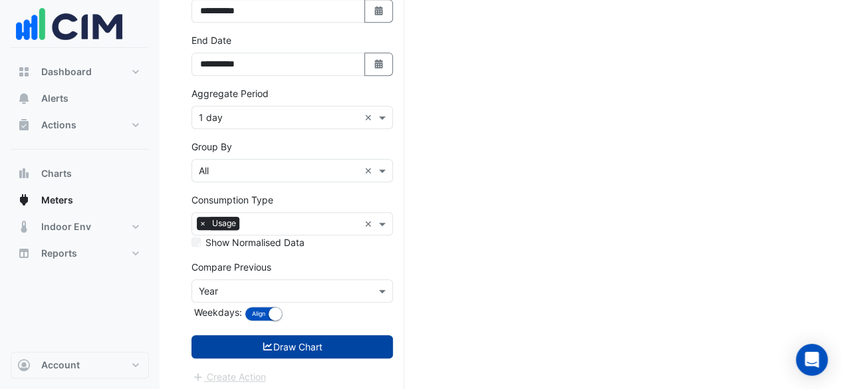
click at [278, 337] on button "Draw Chart" at bounding box center [291, 346] width 201 height 23
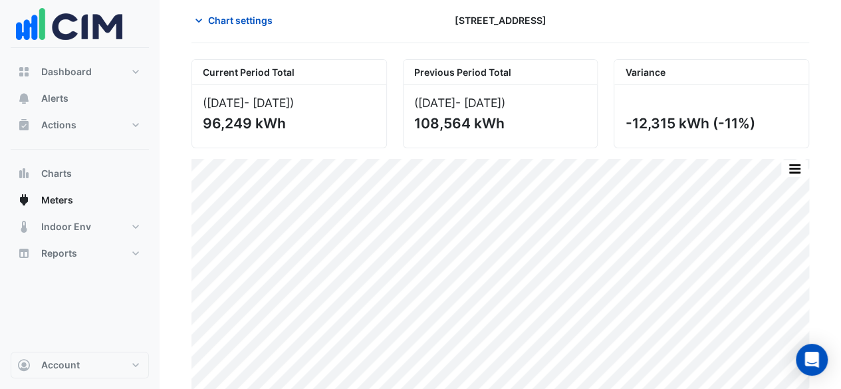
scroll to position [62, 0]
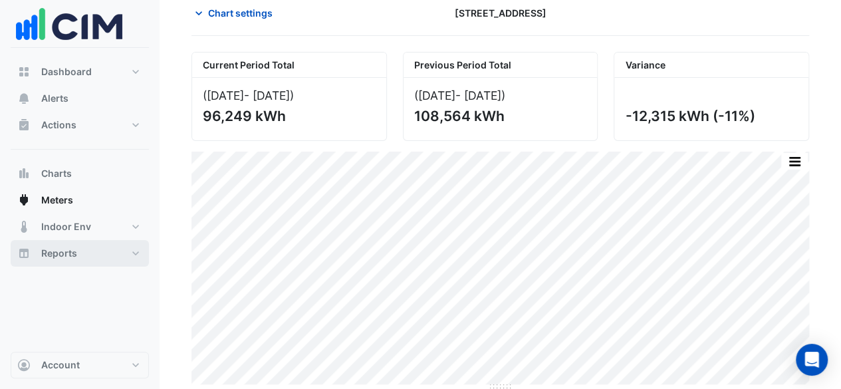
click at [114, 248] on button "Reports" at bounding box center [80, 253] width 138 height 27
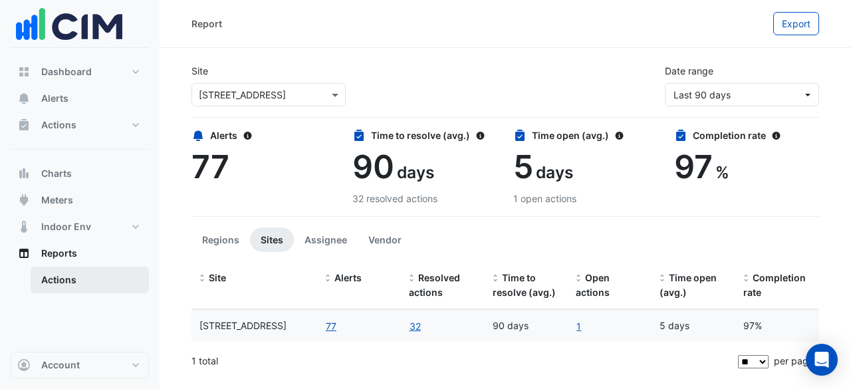
click at [68, 286] on link "Actions" at bounding box center [90, 280] width 118 height 27
click at [217, 241] on button "Regions" at bounding box center [220, 239] width 58 height 25
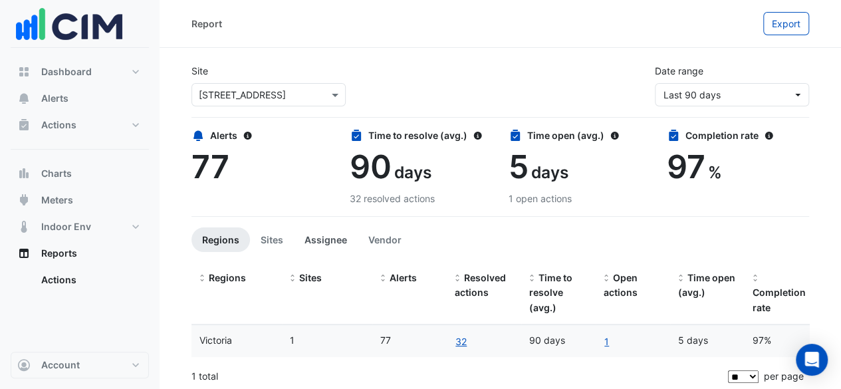
click at [314, 233] on button "Assignee" at bounding box center [326, 239] width 64 height 25
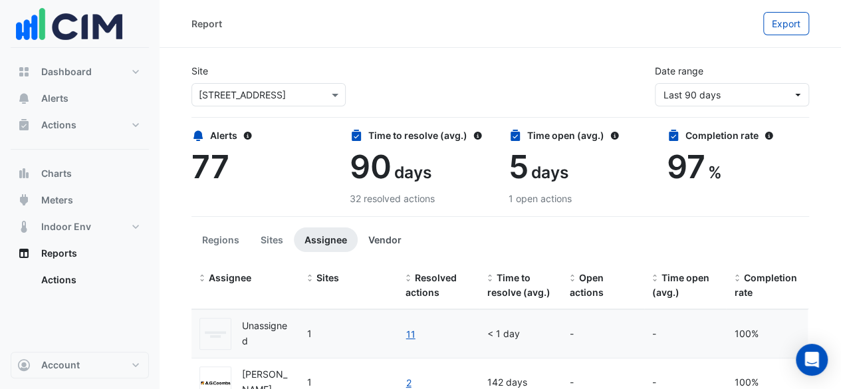
click at [360, 235] on button "Vendor" at bounding box center [385, 239] width 54 height 25
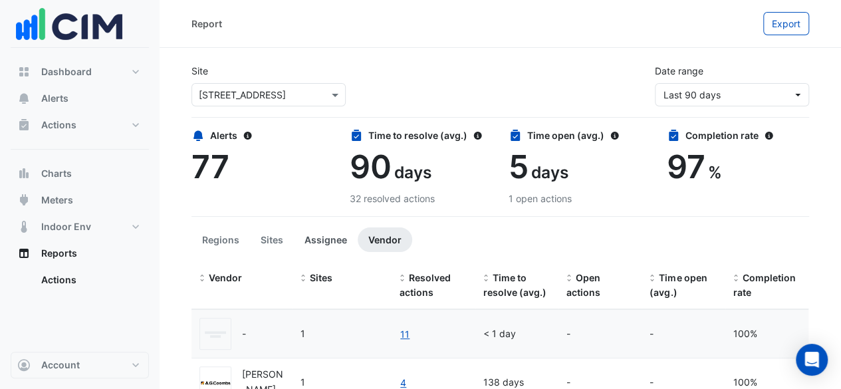
click at [298, 232] on button "Assignee" at bounding box center [326, 239] width 64 height 25
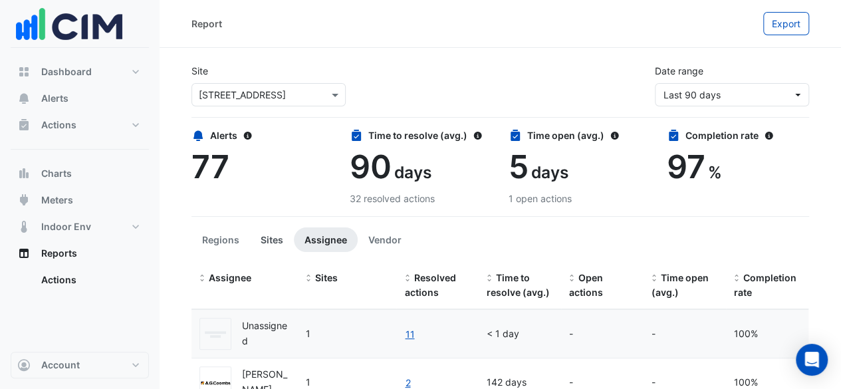
click at [272, 232] on button "Sites" at bounding box center [272, 239] width 44 height 25
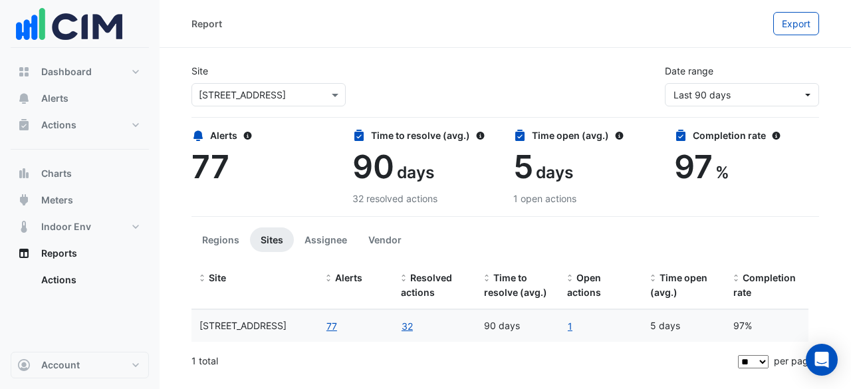
click at [322, 253] on section "Site Select a Site × 8 Exhibition Street Date range Last 90 days Alerts 77 Time…" at bounding box center [505, 213] width 691 height 330
click at [321, 241] on button "Assignee" at bounding box center [326, 239] width 64 height 25
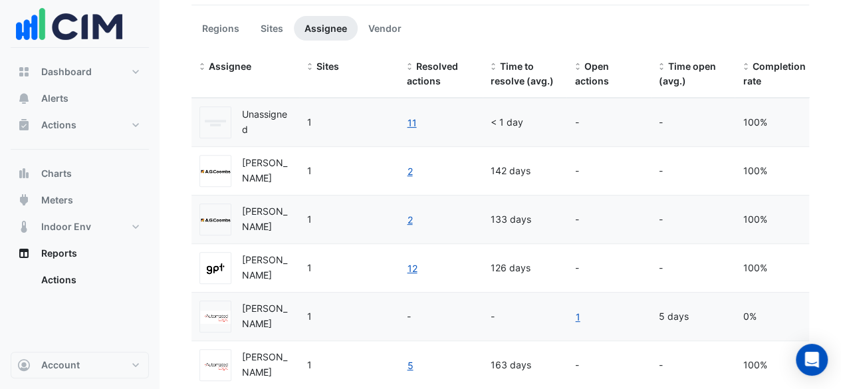
scroll to position [210, 0]
click at [411, 169] on link "2" at bounding box center [409, 172] width 7 height 15
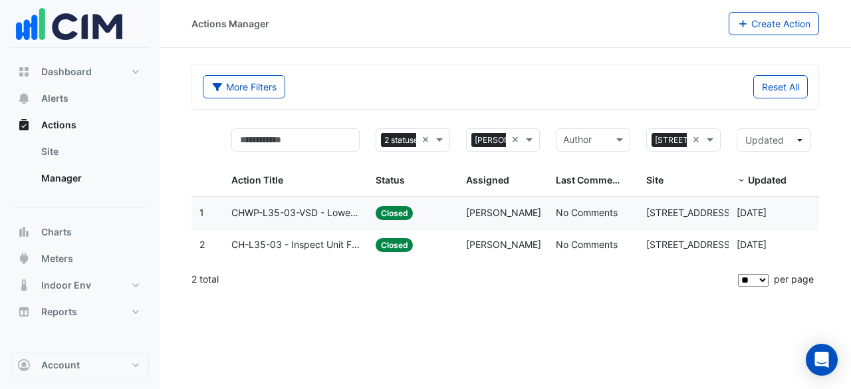
click at [324, 212] on span "CHWP-L35-03-VSD - Lower VSD Speed Overused (Energy Waste)" at bounding box center [295, 212] width 128 height 15
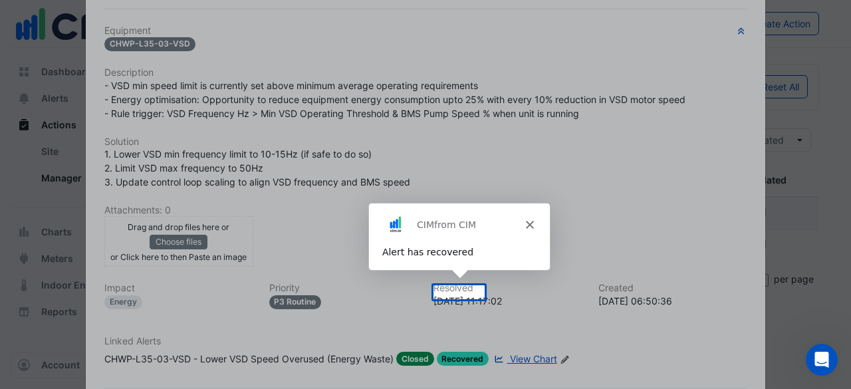
scroll to position [328, 0]
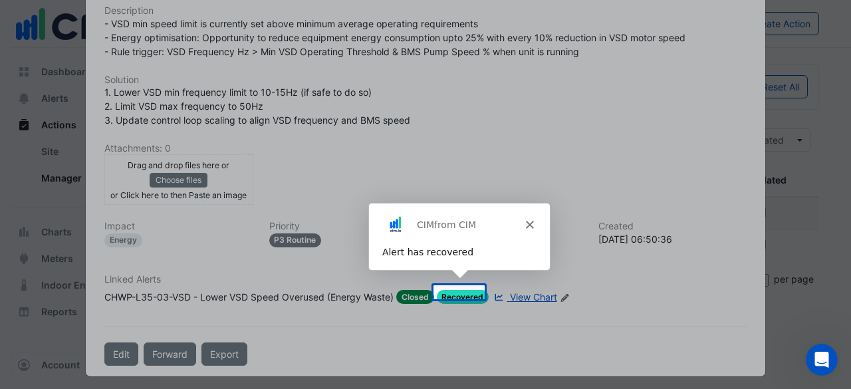
click at [529, 222] on polygon "Close" at bounding box center [528, 223] width 8 height 8
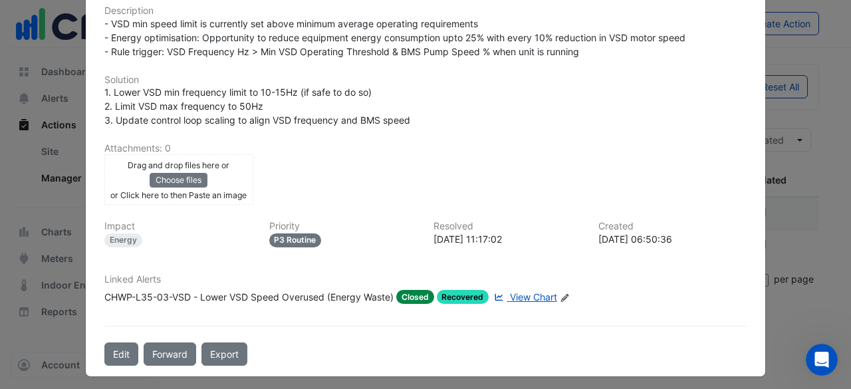
click at [515, 291] on span "View Chart" at bounding box center [533, 296] width 47 height 11
click at [790, 237] on ngb-modal-window "8 Exhibition Street CHWP-L35-03-VSD - Lower VSD Speed Overused (Energy Waste) C…" at bounding box center [425, 194] width 851 height 389
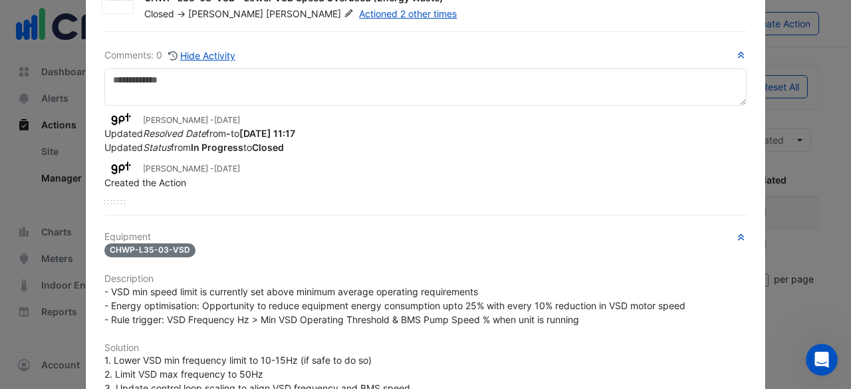
scroll to position [0, 0]
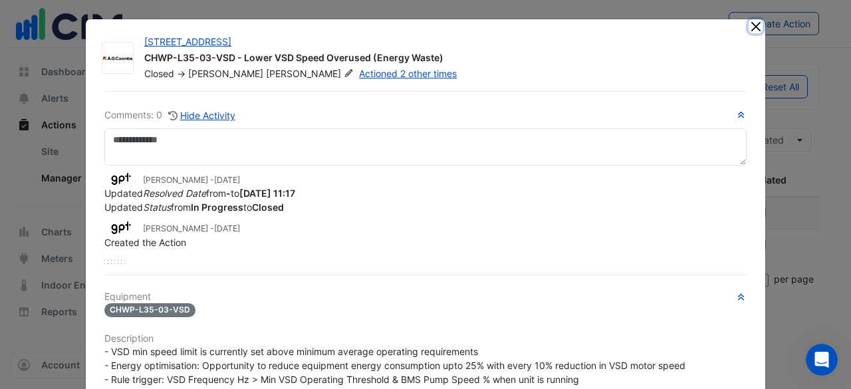
click at [749, 25] on button "Close" at bounding box center [755, 26] width 14 height 14
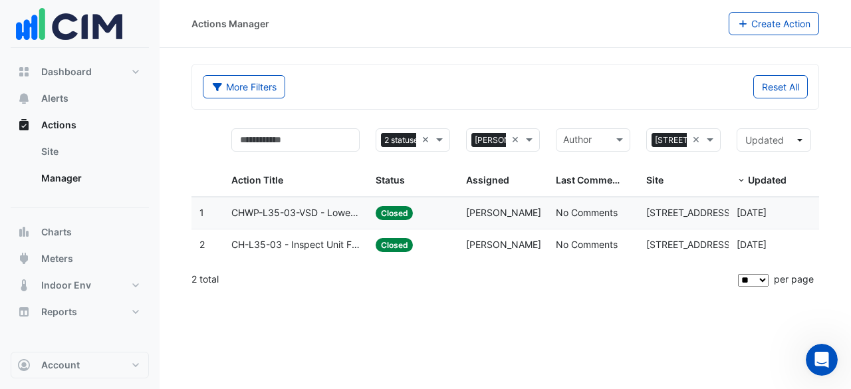
click at [326, 250] on span "CH-L35-03 - Inspect Unit Fail" at bounding box center [295, 244] width 128 height 15
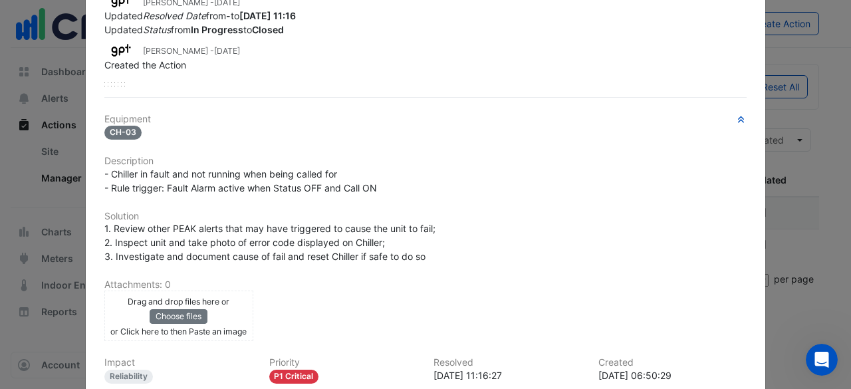
scroll to position [314, 0]
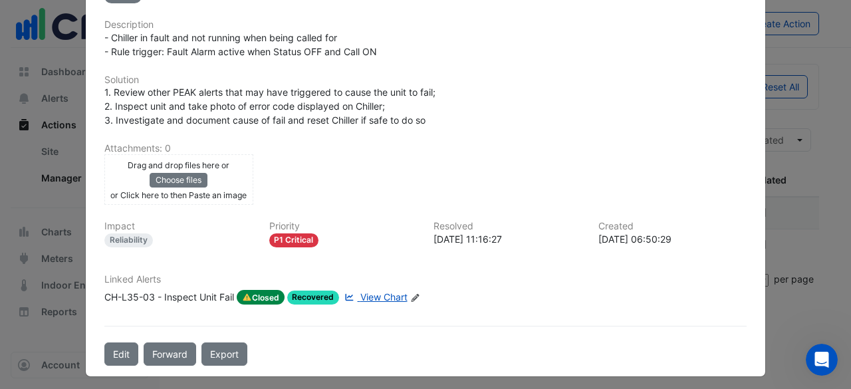
click at [367, 296] on span "View Chart" at bounding box center [383, 296] width 47 height 11
click at [797, 56] on ngb-modal-window "8 Exhibition Street CH-L35-03 - Inspect Unit Fail Closed -> John Greer Actioned…" at bounding box center [425, 194] width 851 height 389
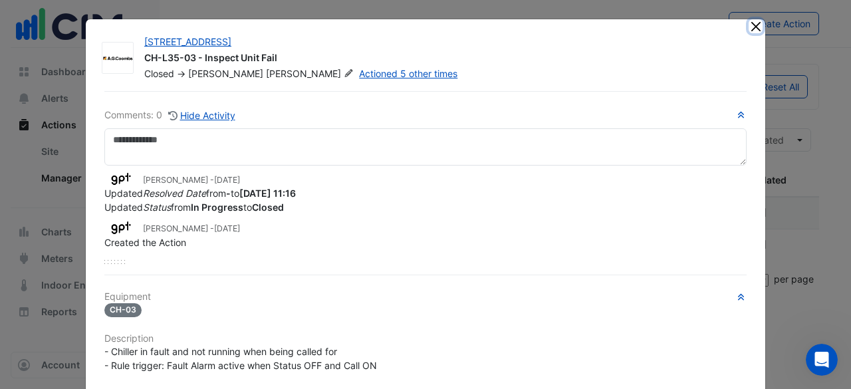
click at [748, 27] on button "Close" at bounding box center [755, 26] width 14 height 14
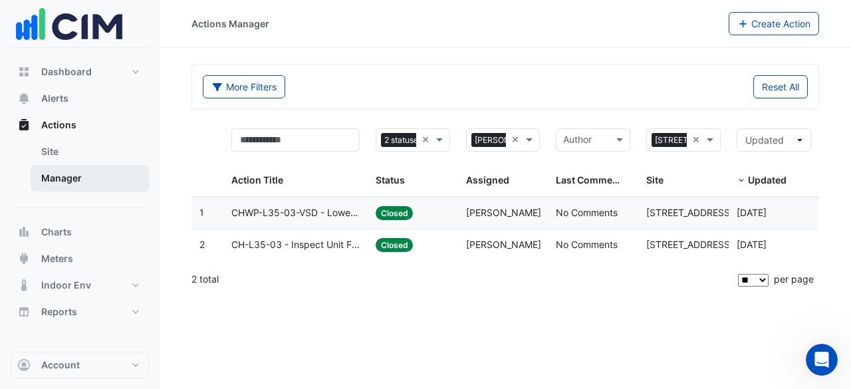
click at [79, 177] on link "Manager" at bounding box center [90, 178] width 118 height 27
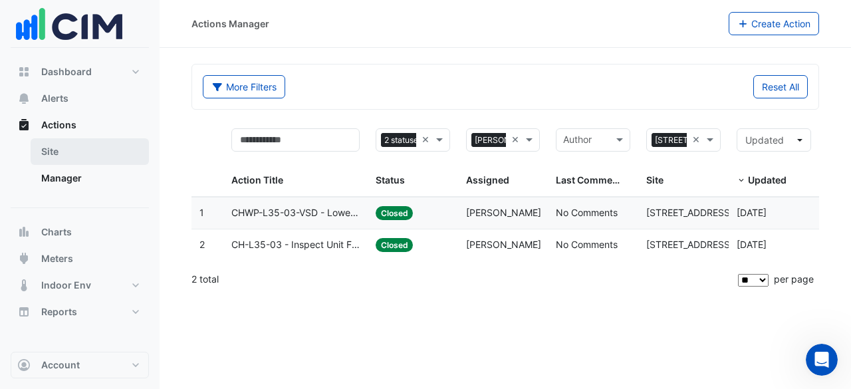
click at [72, 147] on link "Site" at bounding box center [90, 151] width 118 height 27
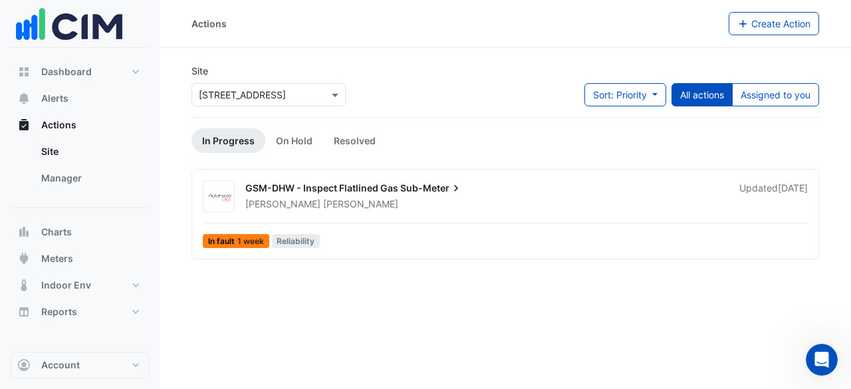
click at [430, 195] on div "GSM-DHW - Inspect Flatlined Gas Sub-Meter" at bounding box center [484, 189] width 478 height 16
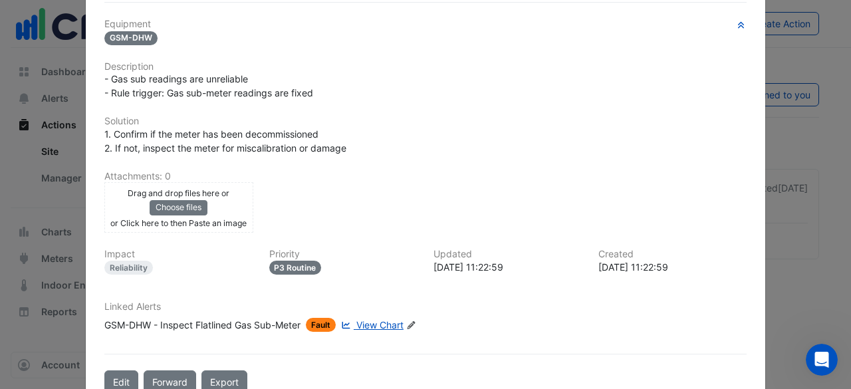
scroll to position [211, 0]
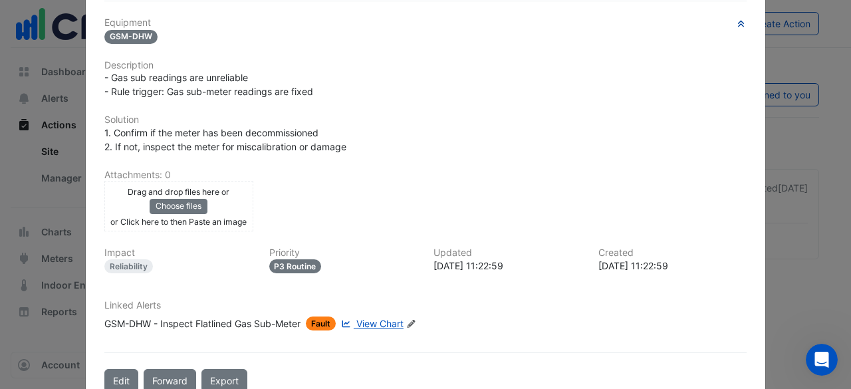
click at [738, 21] on icon "button" at bounding box center [741, 23] width 6 height 7
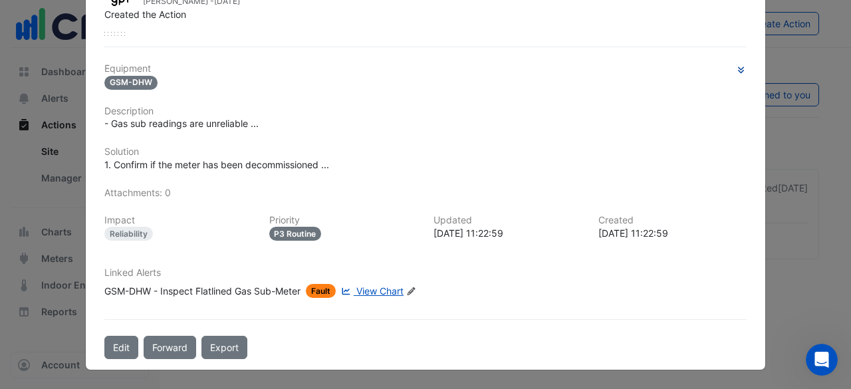
scroll to position [161, 0]
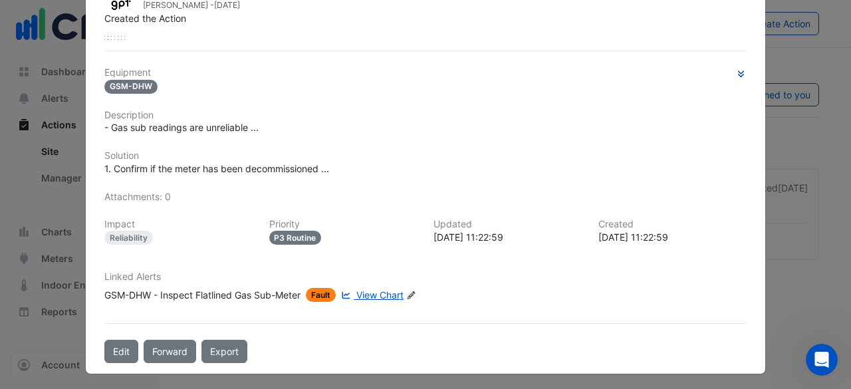
click at [738, 23] on div "Neil Chalmers - 4 days ago Created the Action" at bounding box center [425, 8] width 642 height 35
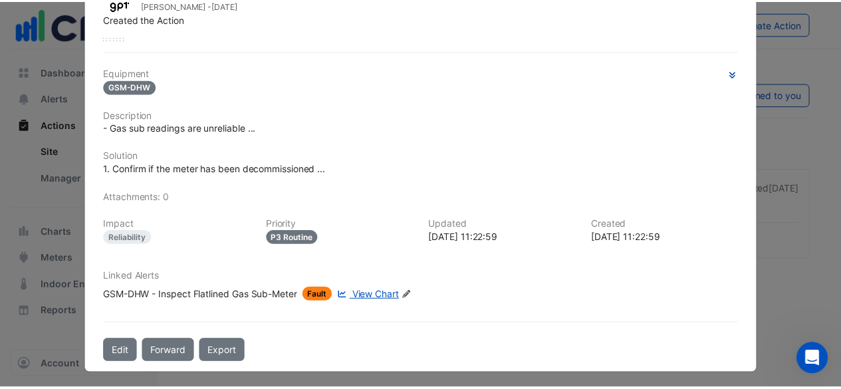
scroll to position [0, 0]
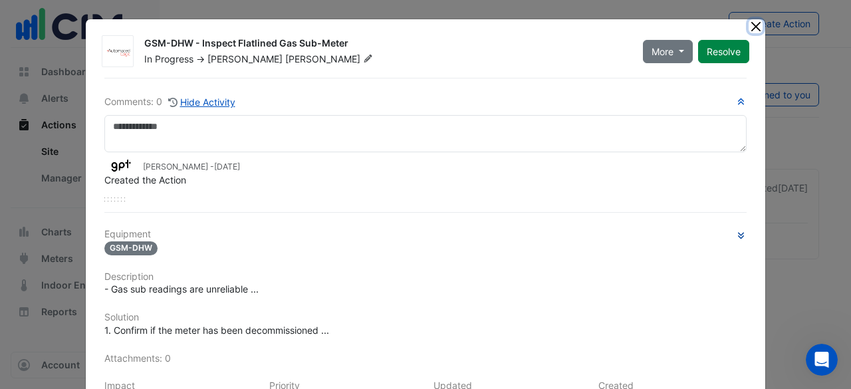
click at [752, 25] on button "Close" at bounding box center [755, 26] width 14 height 14
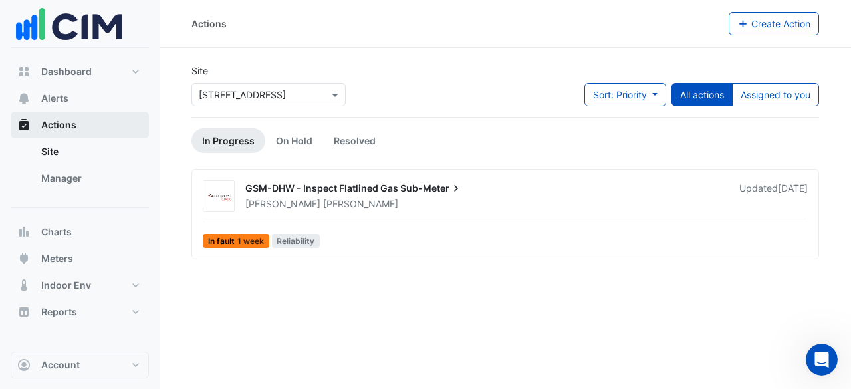
click at [73, 114] on button "Actions" at bounding box center [80, 125] width 138 height 27
click at [360, 141] on link "Resolved" at bounding box center [354, 140] width 63 height 25
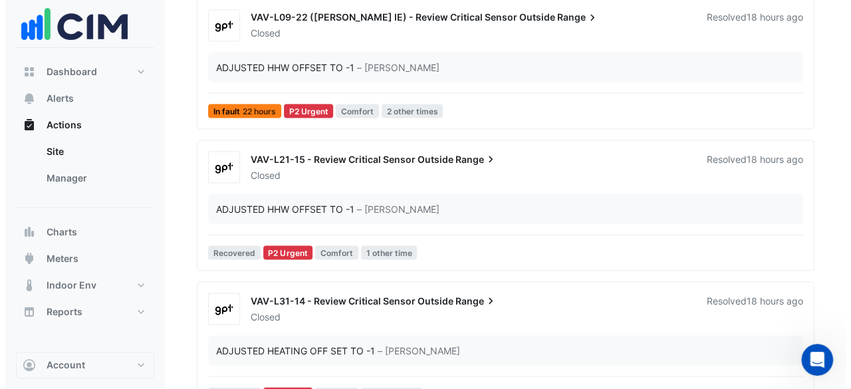
scroll to position [3731, 0]
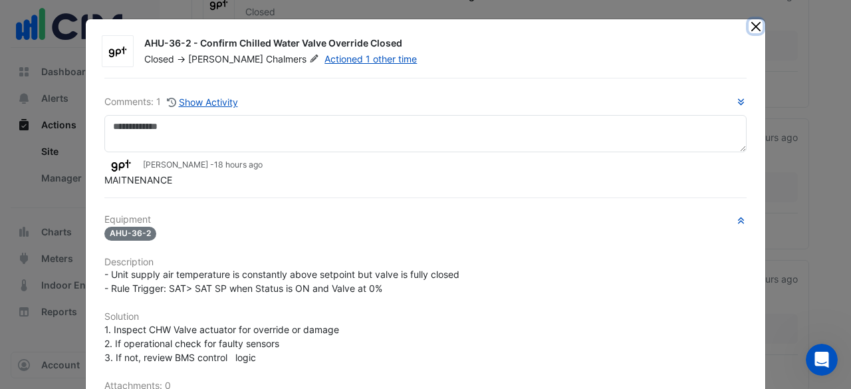
click at [750, 19] on button "Close" at bounding box center [755, 26] width 14 height 14
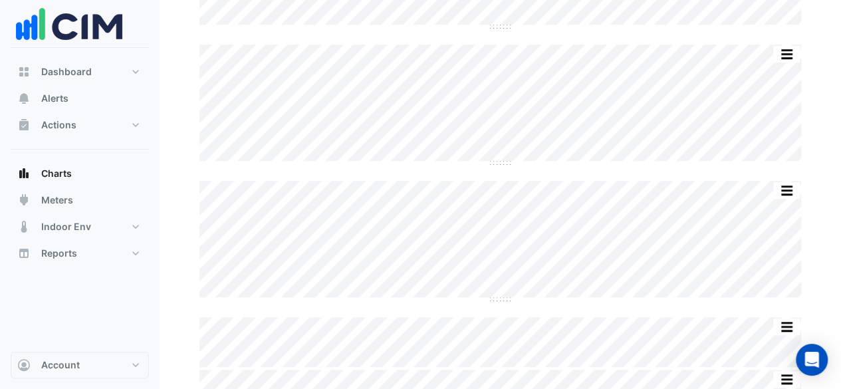
scroll to position [510, 0]
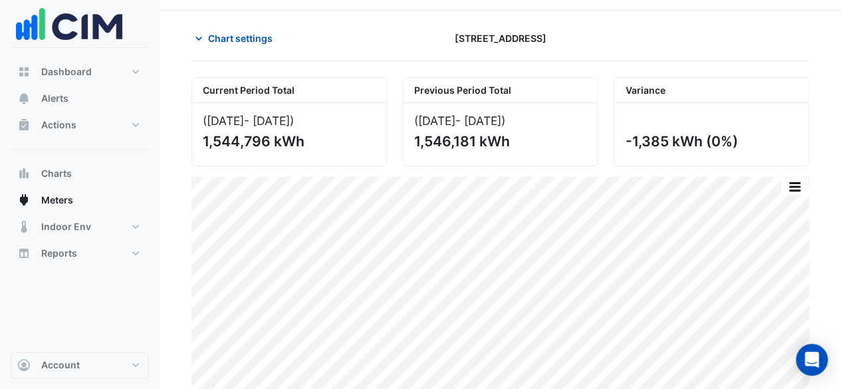
scroll to position [62, 0]
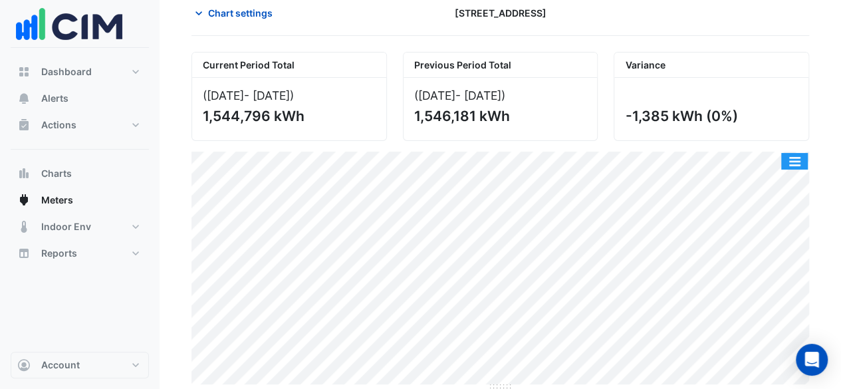
click at [791, 158] on button "button" at bounding box center [794, 161] width 27 height 17
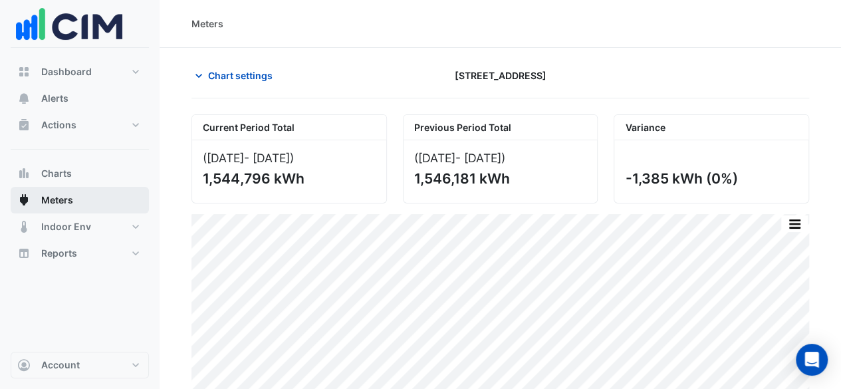
click at [56, 198] on span "Meters" at bounding box center [57, 199] width 32 height 13
click at [195, 78] on icon "button" at bounding box center [198, 75] width 13 height 13
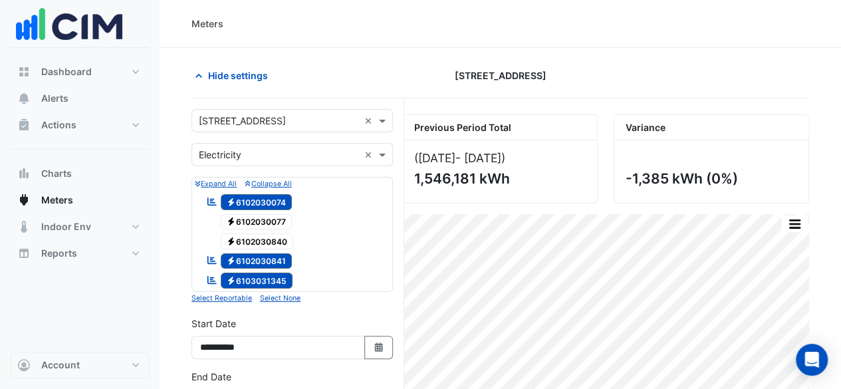
click at [270, 217] on span "Electricity 6102030077" at bounding box center [257, 222] width 72 height 16
click at [265, 241] on span "Electricity 6102030840" at bounding box center [257, 241] width 73 height 16
click at [277, 295] on small "Select None" at bounding box center [280, 298] width 41 height 9
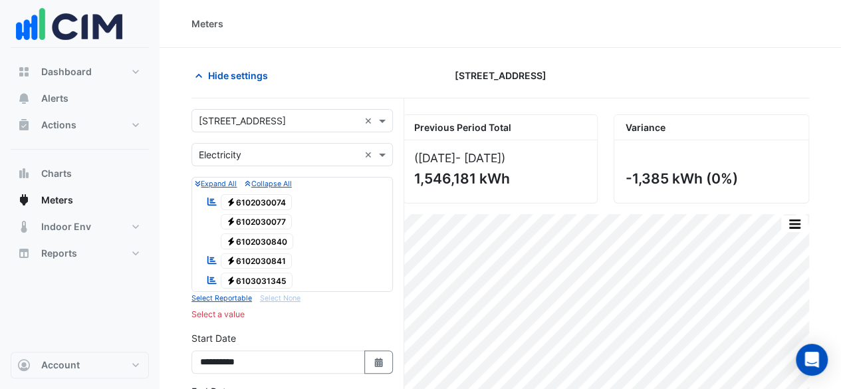
click at [253, 272] on span "Electricity 6103031345" at bounding box center [257, 280] width 72 height 16
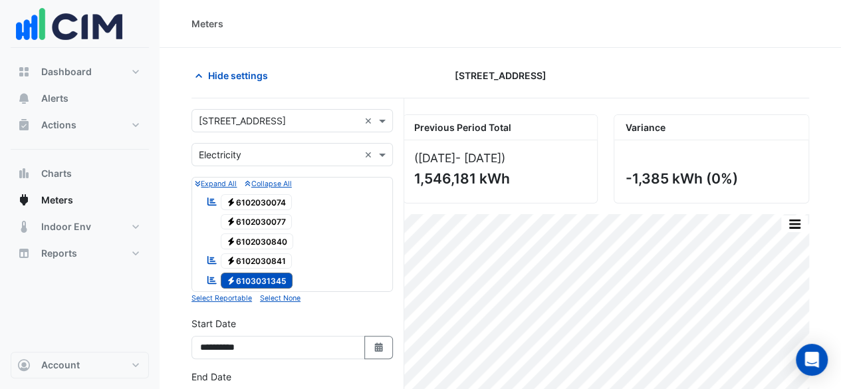
click at [253, 259] on span "Electricity 6102030841" at bounding box center [257, 261] width 72 height 16
click at [255, 245] on span "Electricity 6102030840" at bounding box center [257, 241] width 73 height 16
click at [264, 214] on span "Electricity 6102030077" at bounding box center [257, 222] width 72 height 16
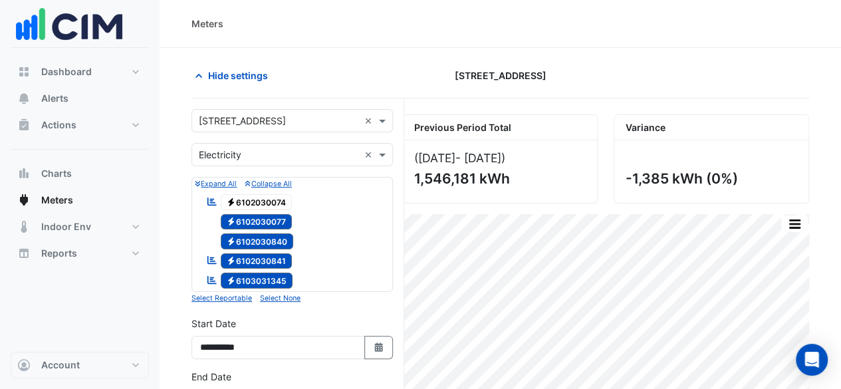
click at [272, 196] on span "Electricity 6102030074" at bounding box center [257, 202] width 72 height 16
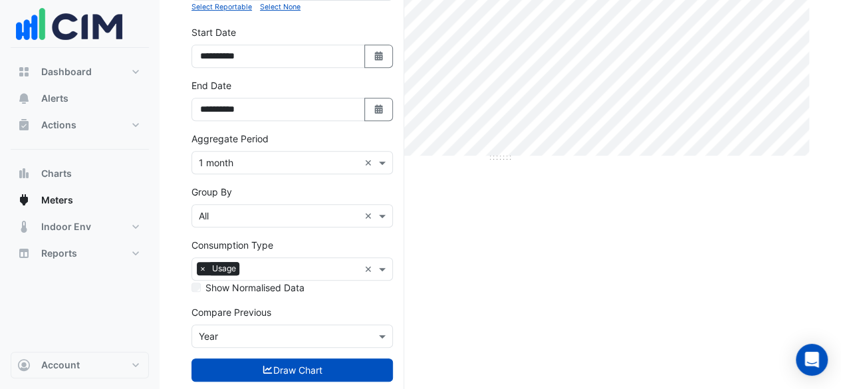
scroll to position [315, 0]
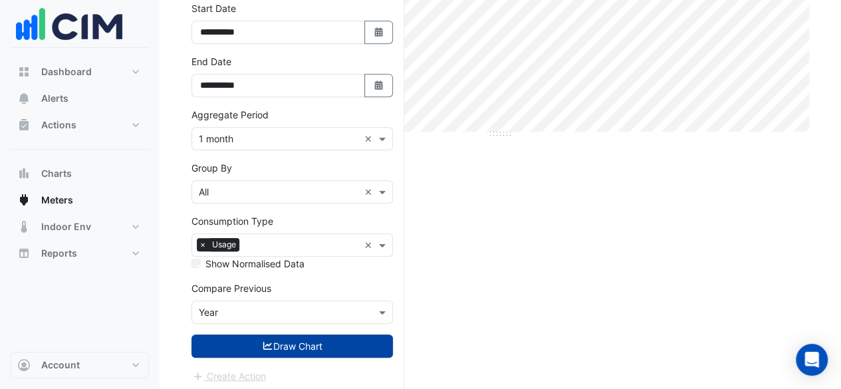
click at [268, 346] on fa-icon "submit" at bounding box center [268, 345] width 12 height 11
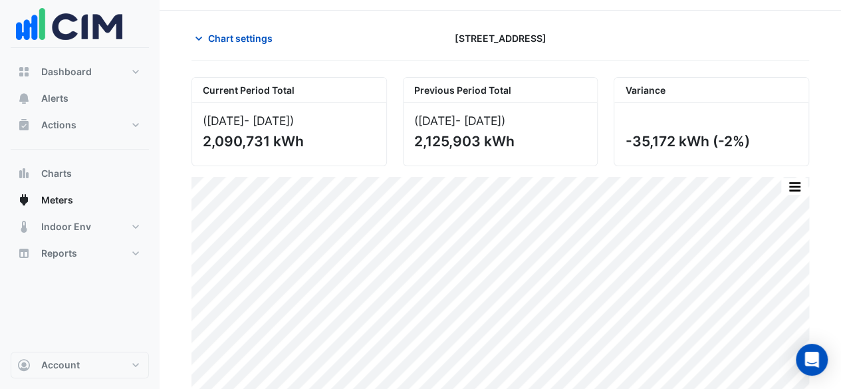
scroll to position [62, 0]
